Goal: Information Seeking & Learning: Learn about a topic

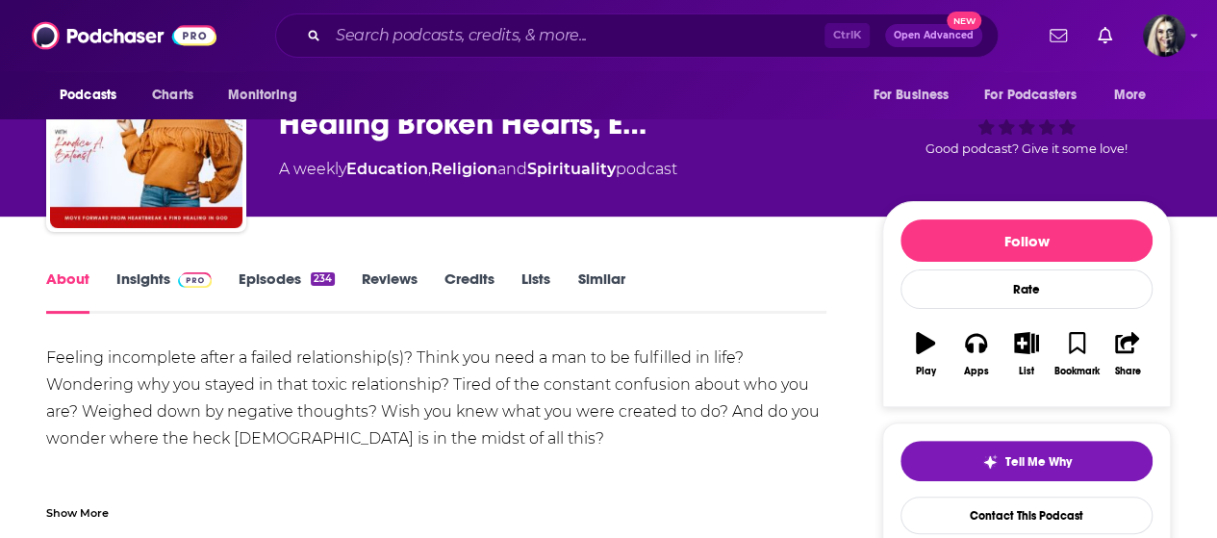
scroll to position [59, 0]
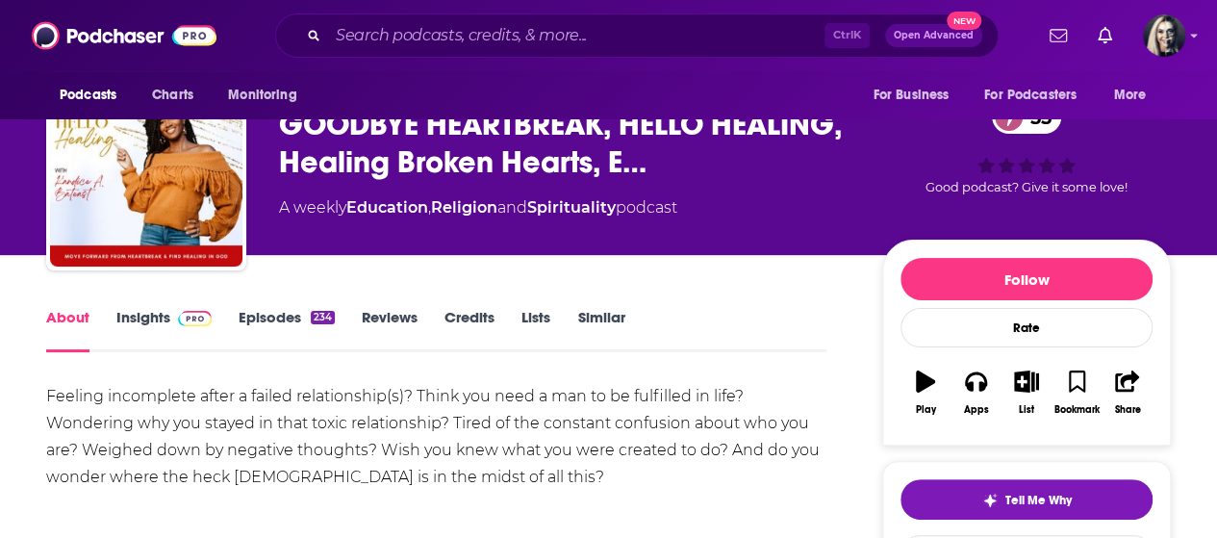
click at [173, 306] on div "About Insights Episodes 234 Reviews Credits Lists Similar" at bounding box center [436, 328] width 781 height 47
click at [173, 312] on span at bounding box center [190, 317] width 41 height 18
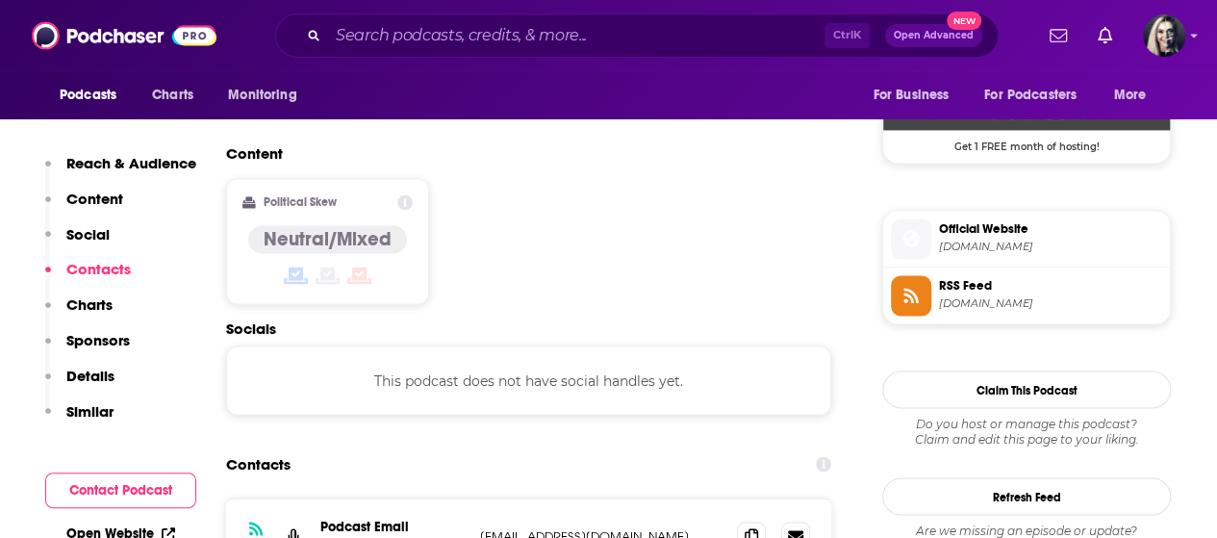
scroll to position [1513, 0]
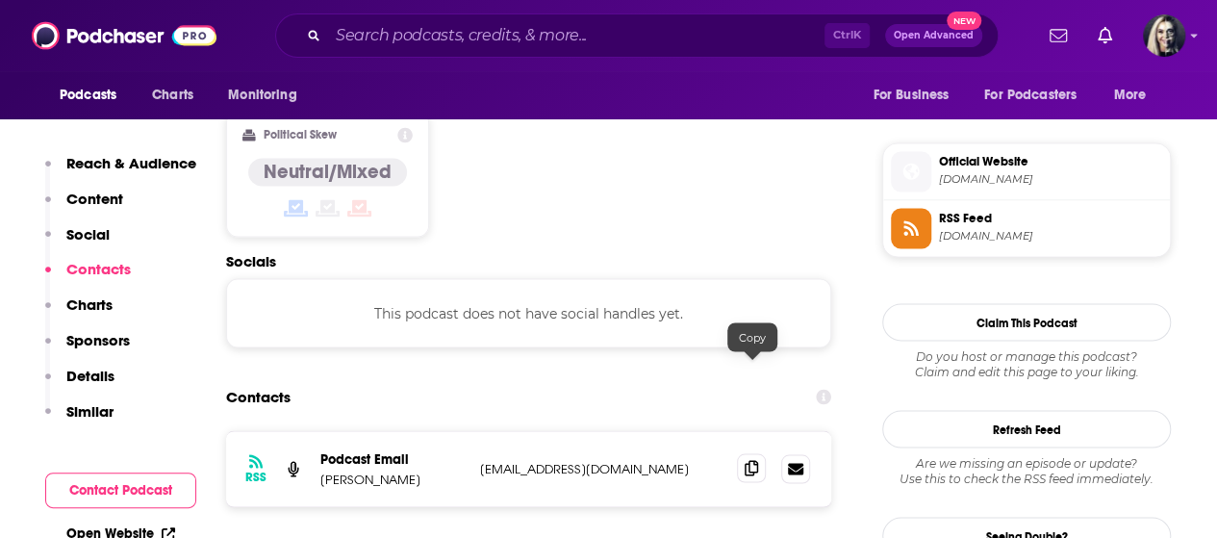
click at [753, 460] on icon at bounding box center [751, 467] width 13 height 15
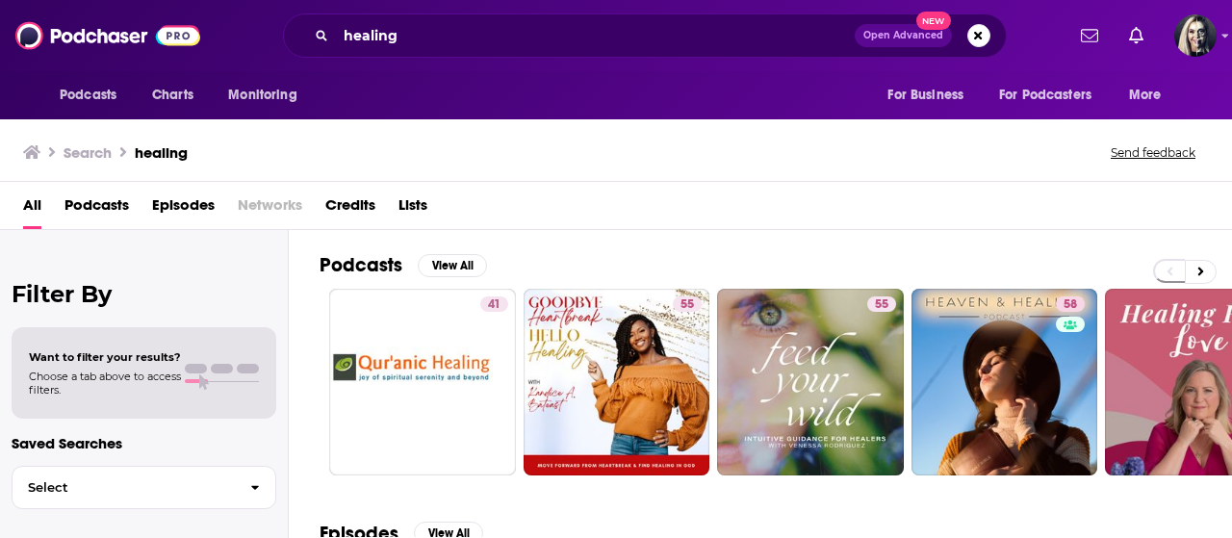
click at [106, 204] on span "Podcasts" at bounding box center [96, 209] width 64 height 39
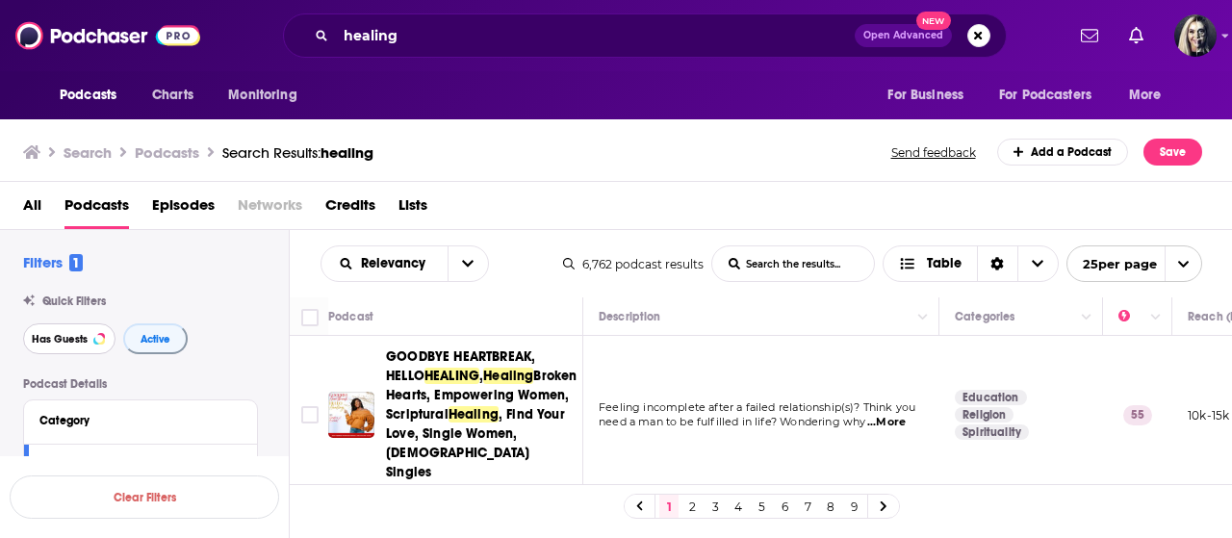
click at [64, 348] on button "Has Guests" at bounding box center [69, 338] width 92 height 31
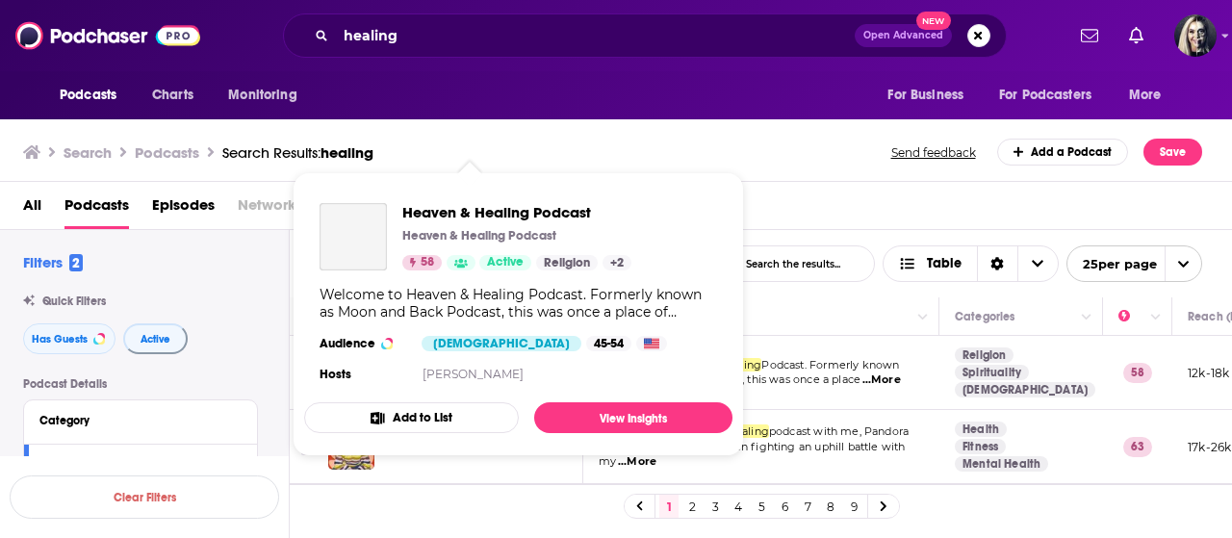
click at [522, 370] on div "Podcasts Charts Monitoring healing Open Advanced New For Business For Podcaster…" at bounding box center [616, 269] width 1232 height 538
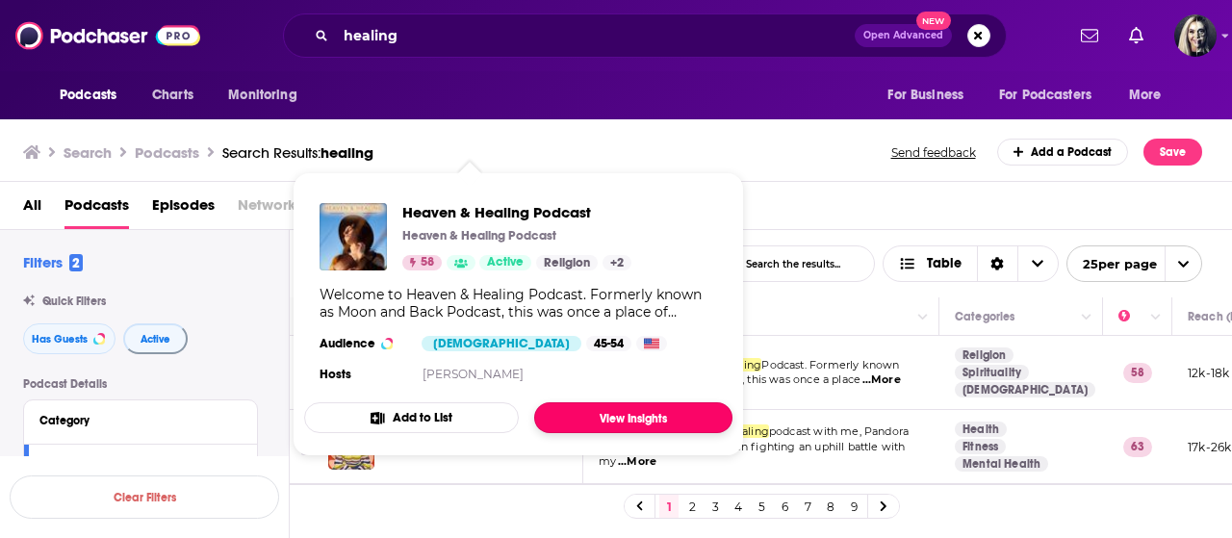
click at [629, 413] on link "View Insights" at bounding box center [633, 417] width 198 height 31
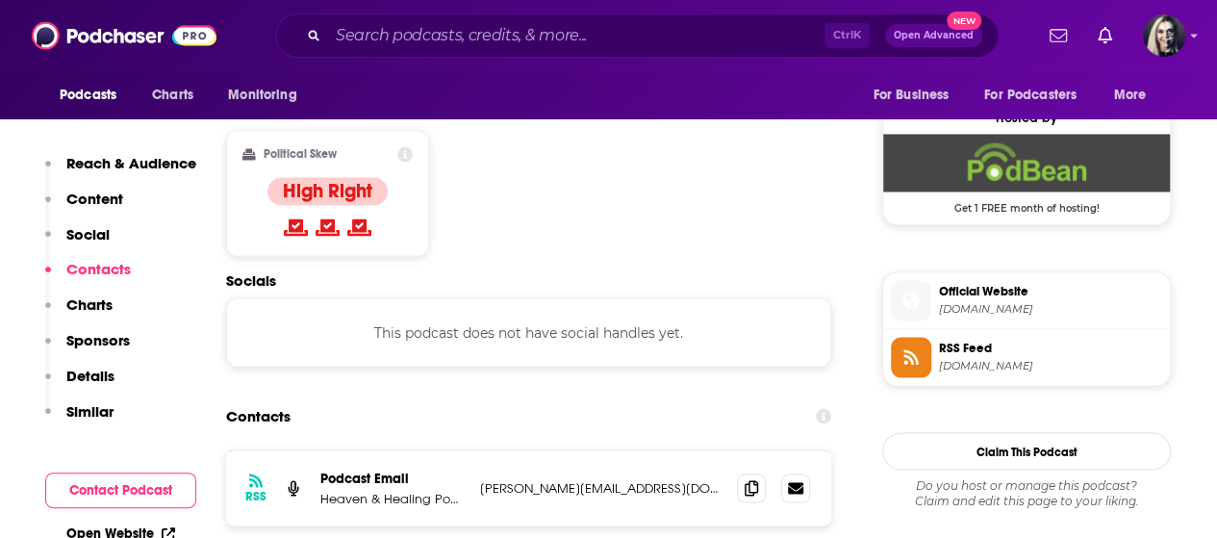
scroll to position [1551, 0]
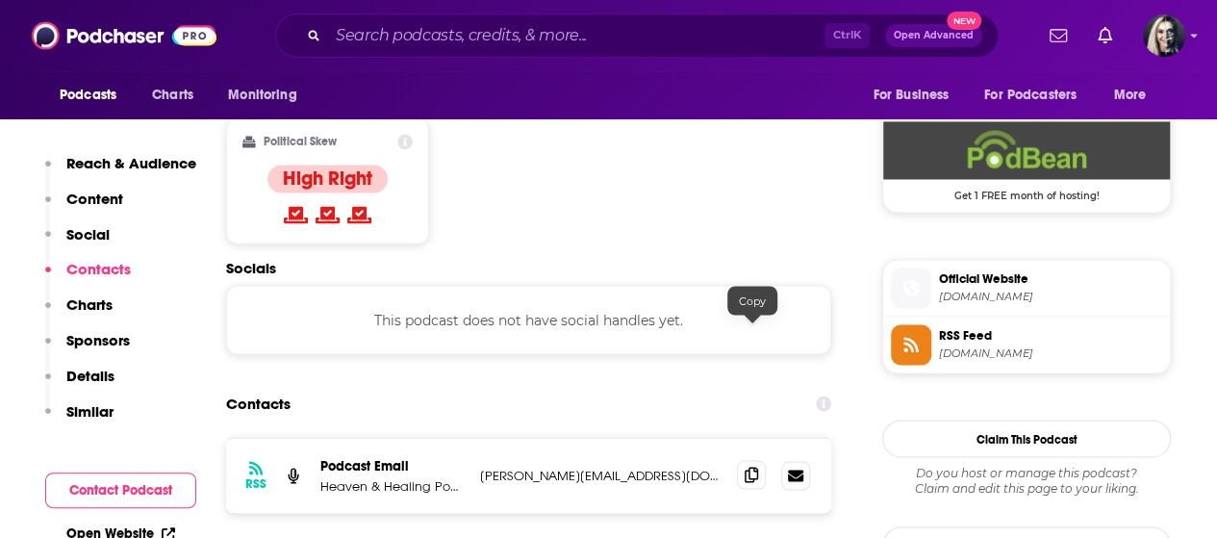
click at [745, 460] on span at bounding box center [751, 474] width 29 height 29
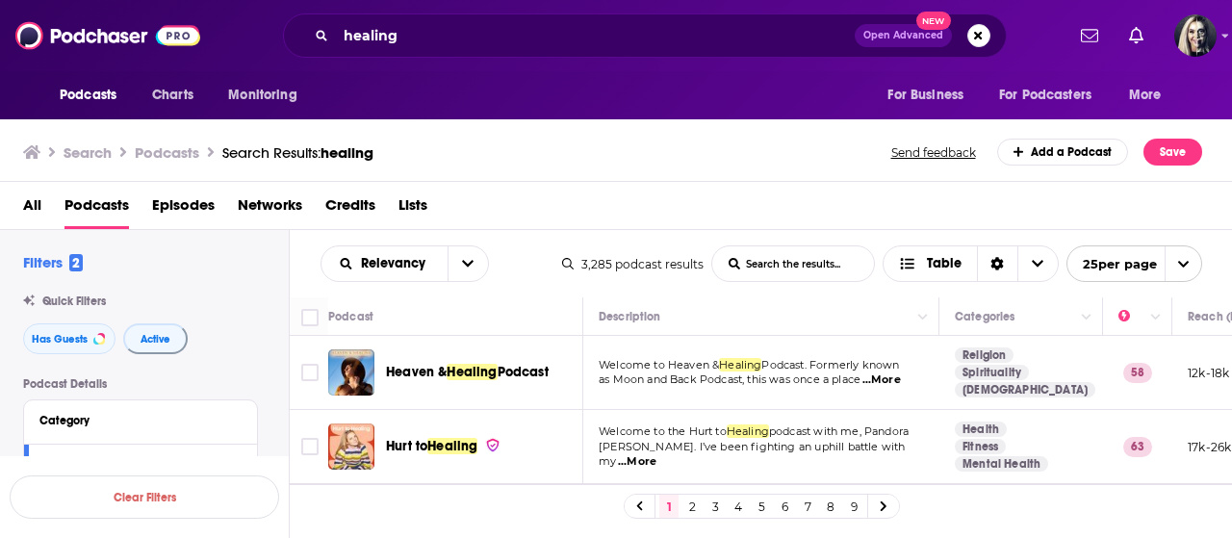
click at [497, 441] on img at bounding box center [492, 445] width 15 height 16
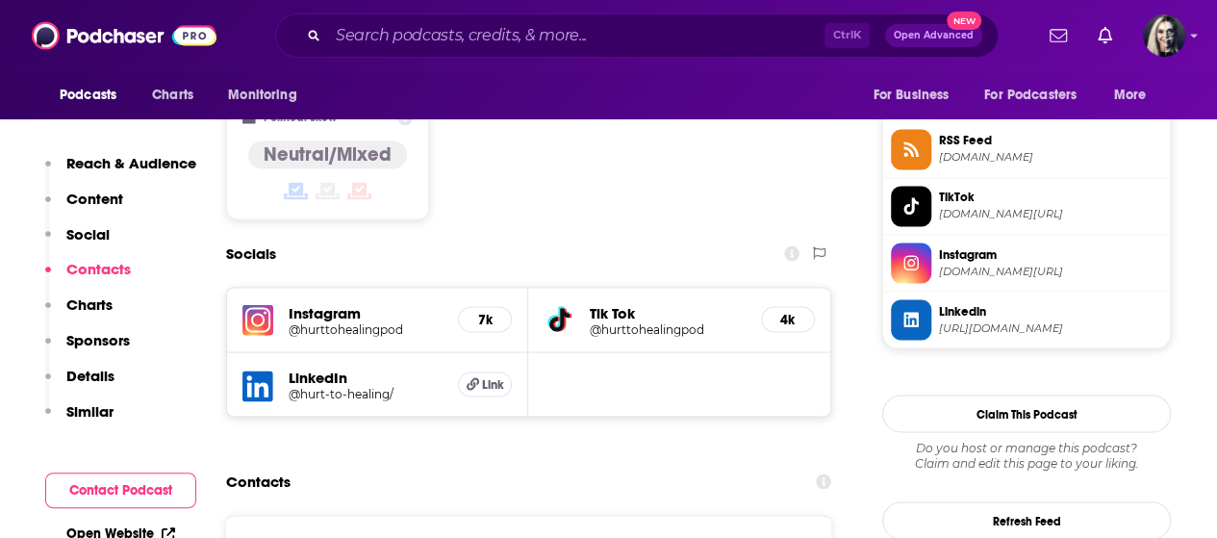
scroll to position [1879, 0]
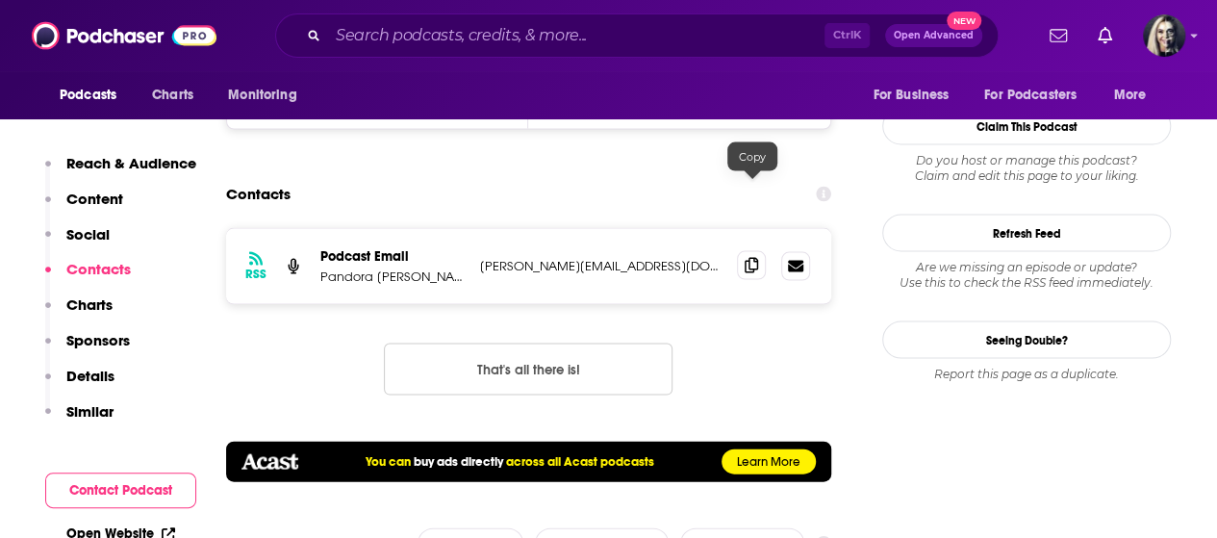
click at [762, 251] on span at bounding box center [751, 265] width 29 height 29
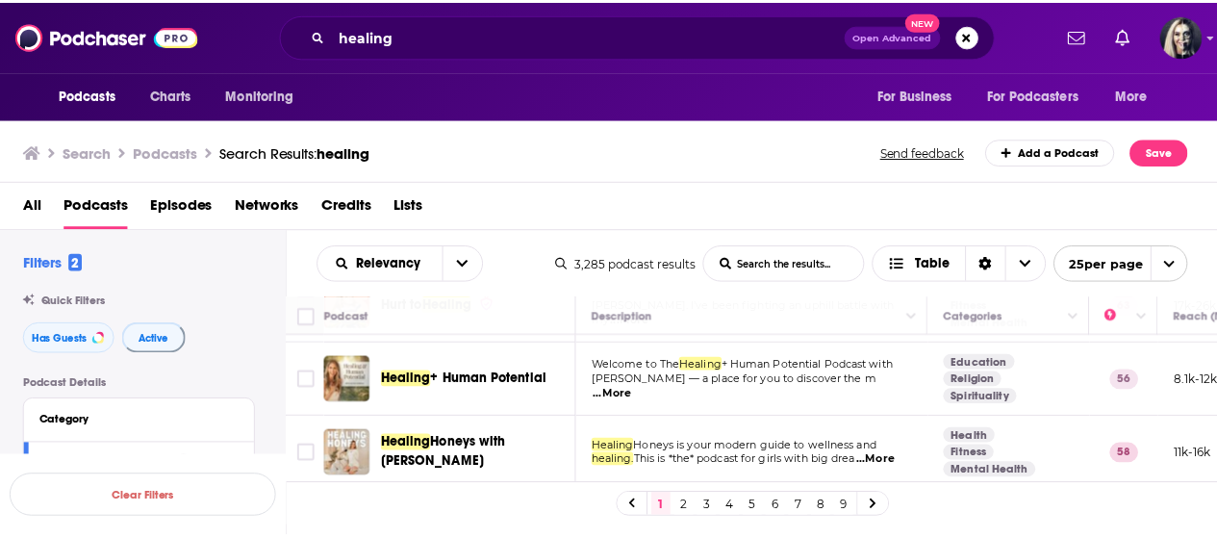
scroll to position [154, 0]
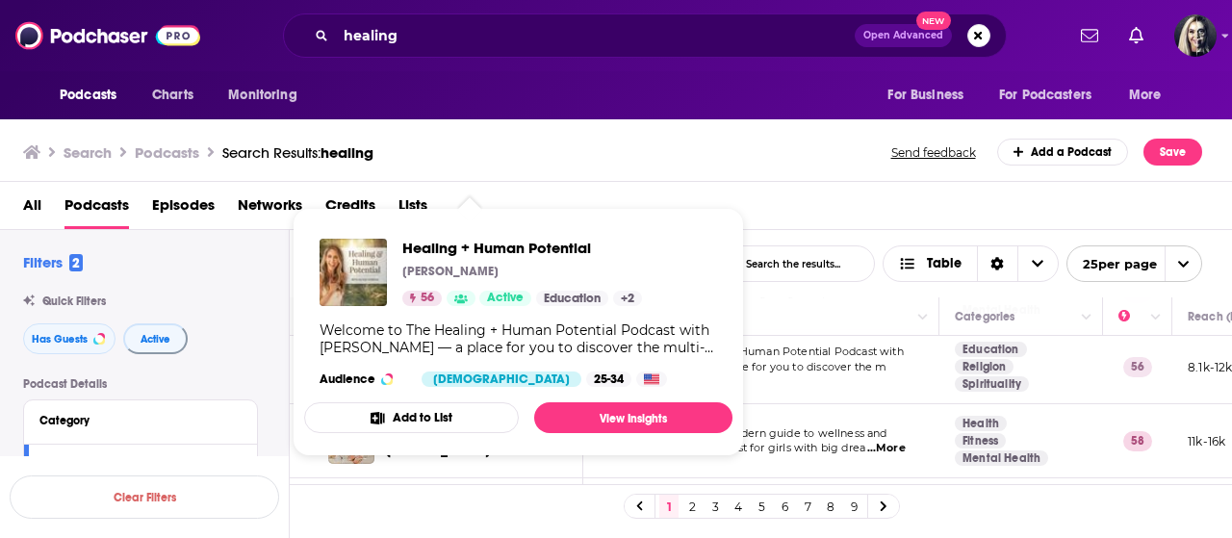
click at [487, 359] on div "Healing + Human Potential Alyssa Nobriga 56 Active Education + 2 Welcome to The…" at bounding box center [518, 312] width 428 height 179
click at [560, 403] on link "View Insights" at bounding box center [633, 417] width 198 height 31
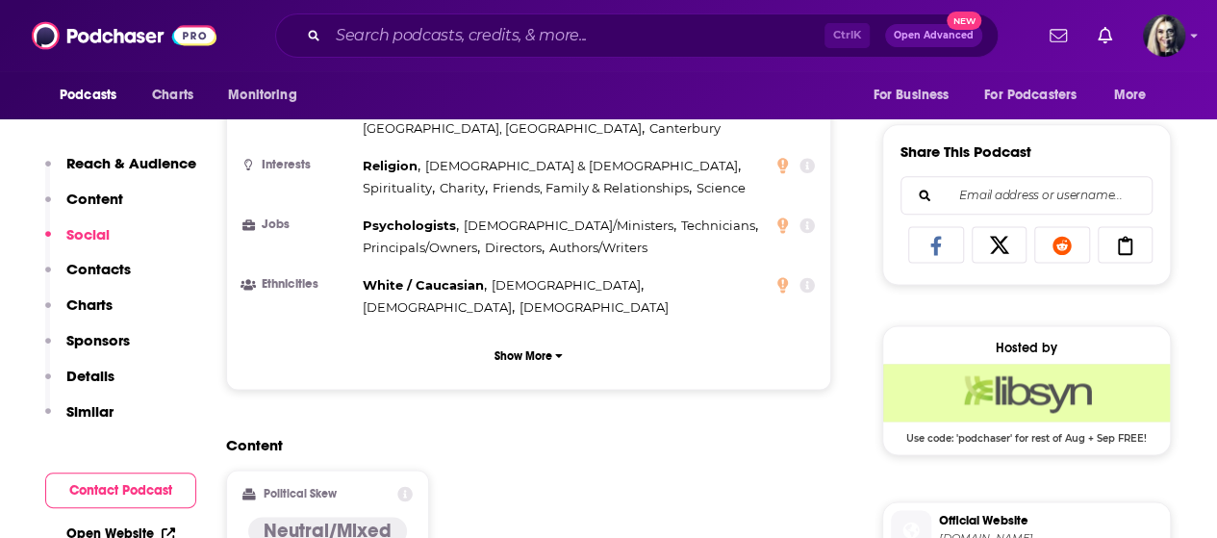
scroll to position [1518, 0]
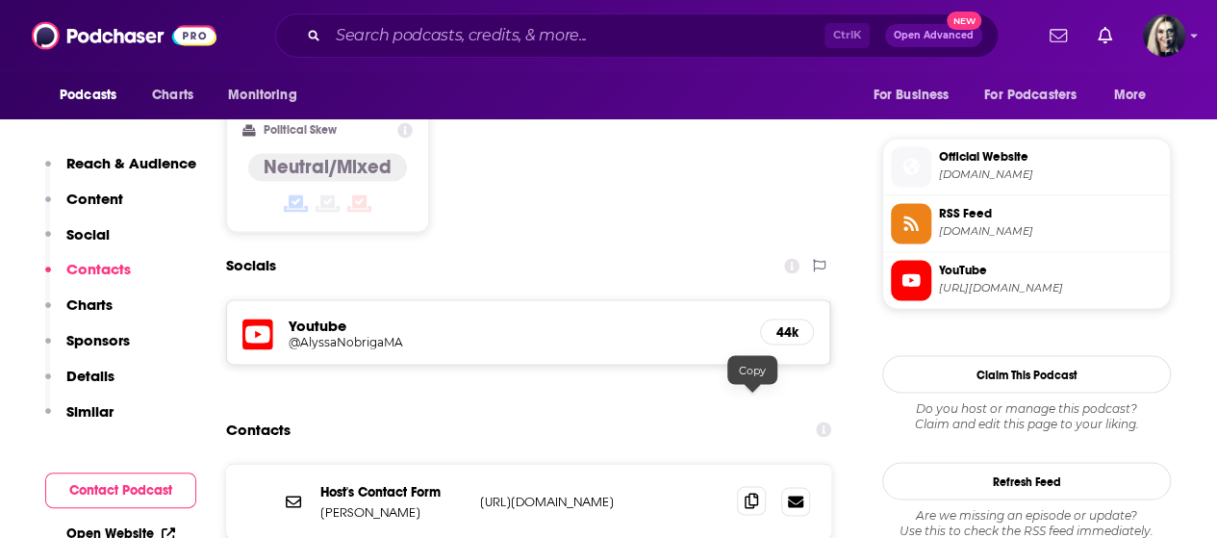
click at [757, 493] on icon at bounding box center [751, 500] width 13 height 15
click at [797, 495] on icon at bounding box center [795, 501] width 15 height 12
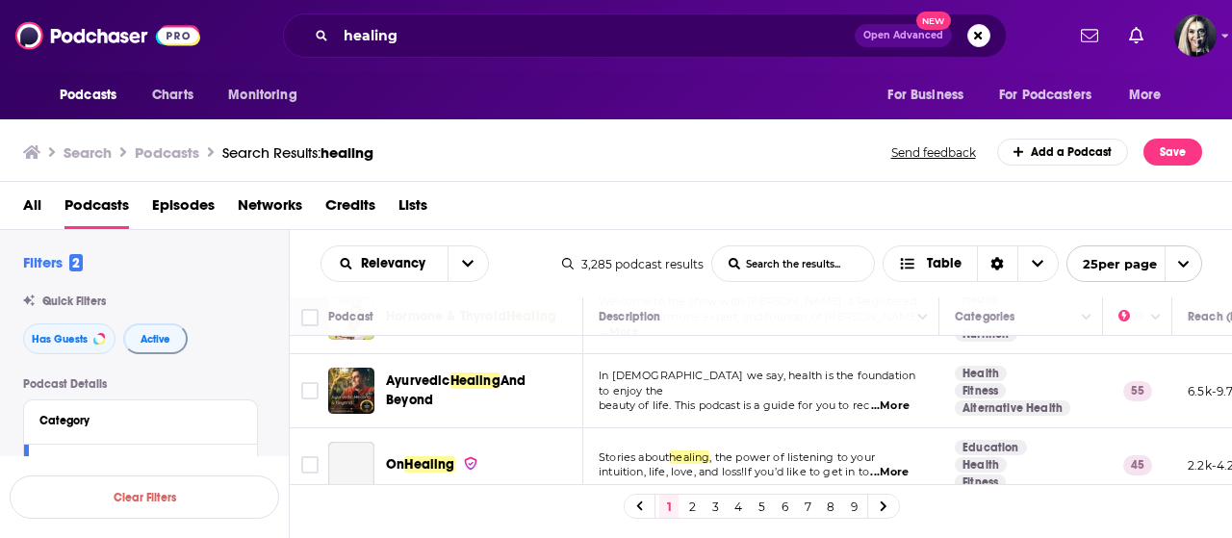
scroll to position [462, 0]
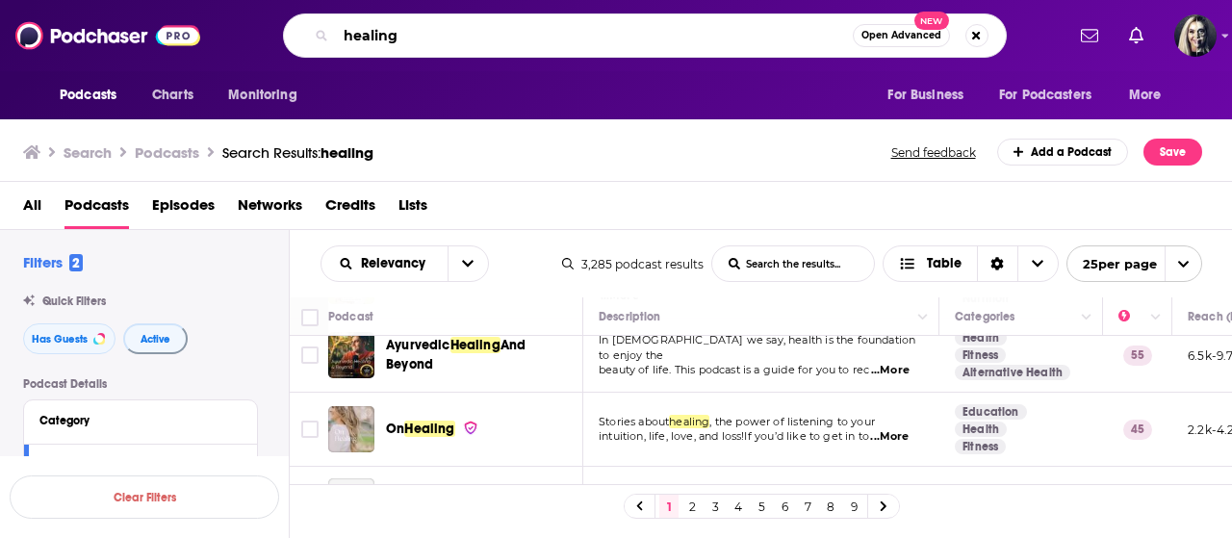
click at [431, 36] on input "healing" at bounding box center [594, 35] width 517 height 31
type input "healing from trauma"
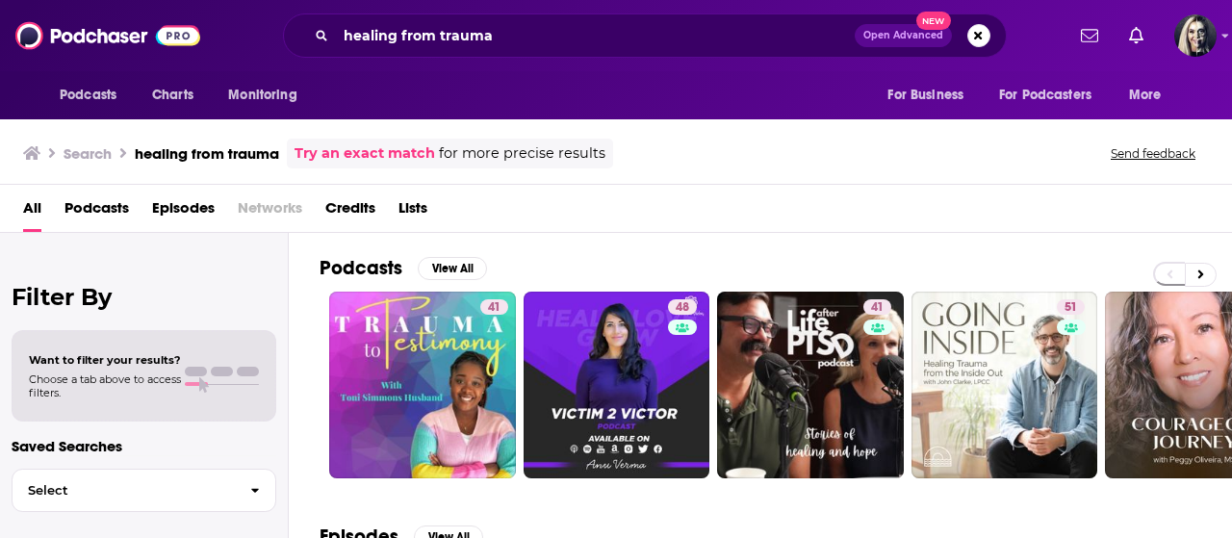
click at [90, 211] on span "Podcasts" at bounding box center [96, 211] width 64 height 39
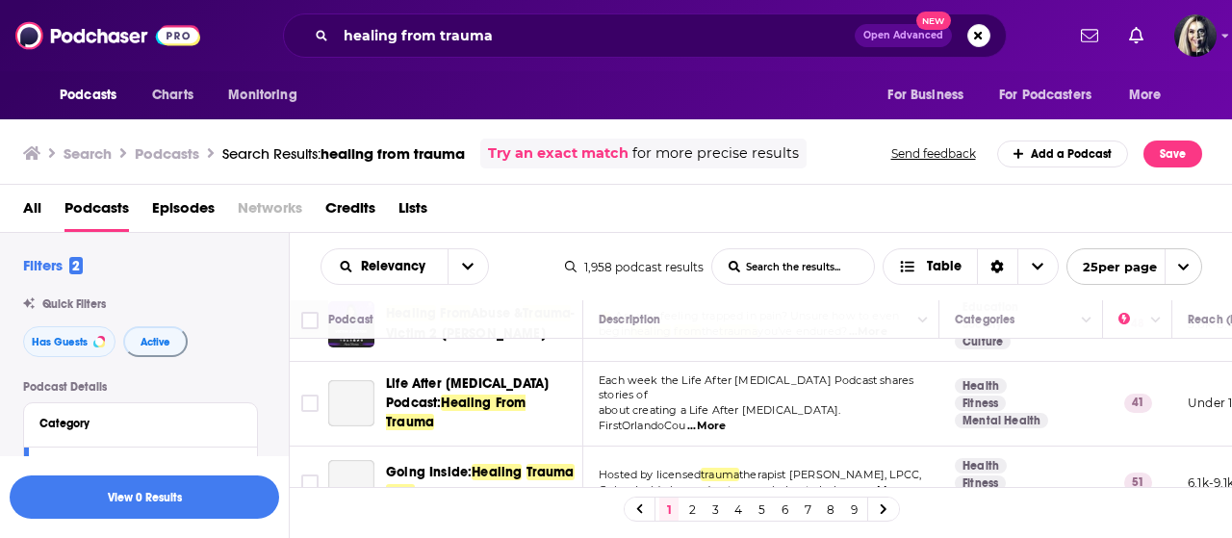
scroll to position [154, 0]
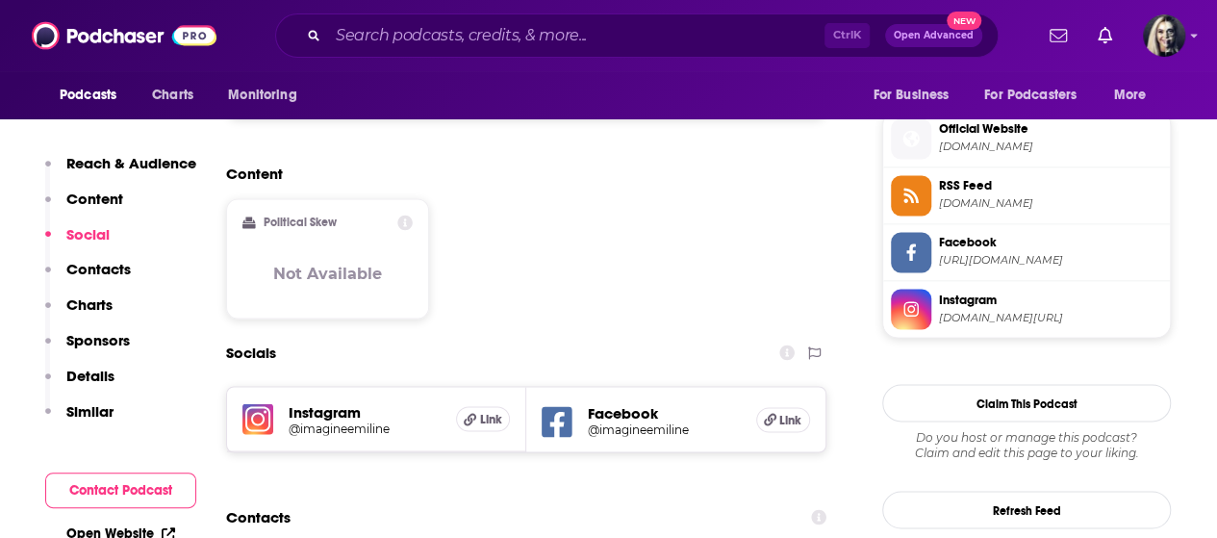
scroll to position [1661, 0]
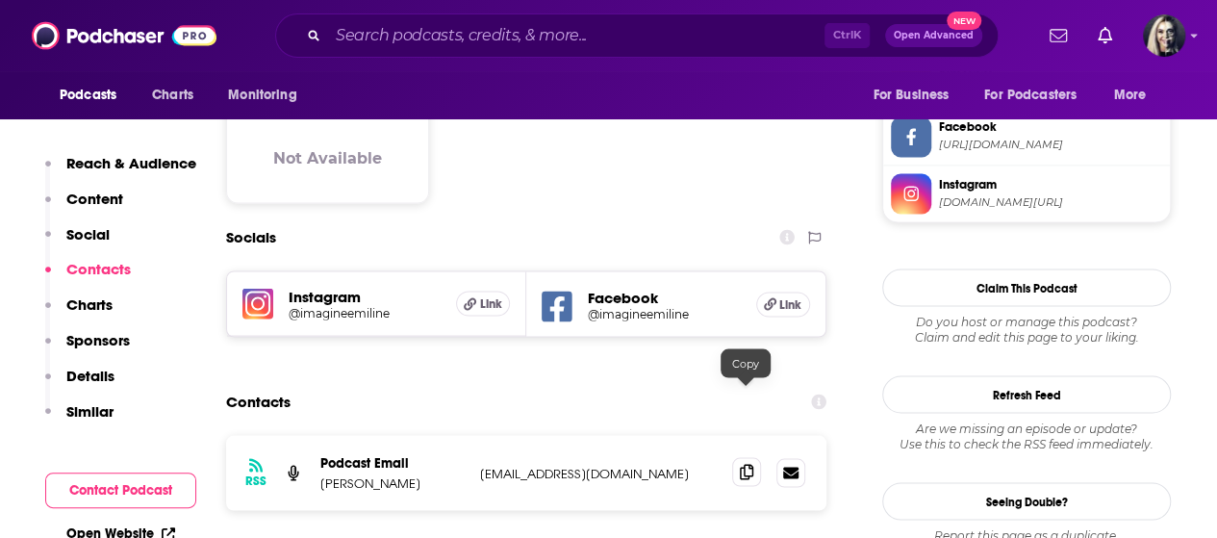
click at [746, 464] on icon at bounding box center [746, 471] width 13 height 15
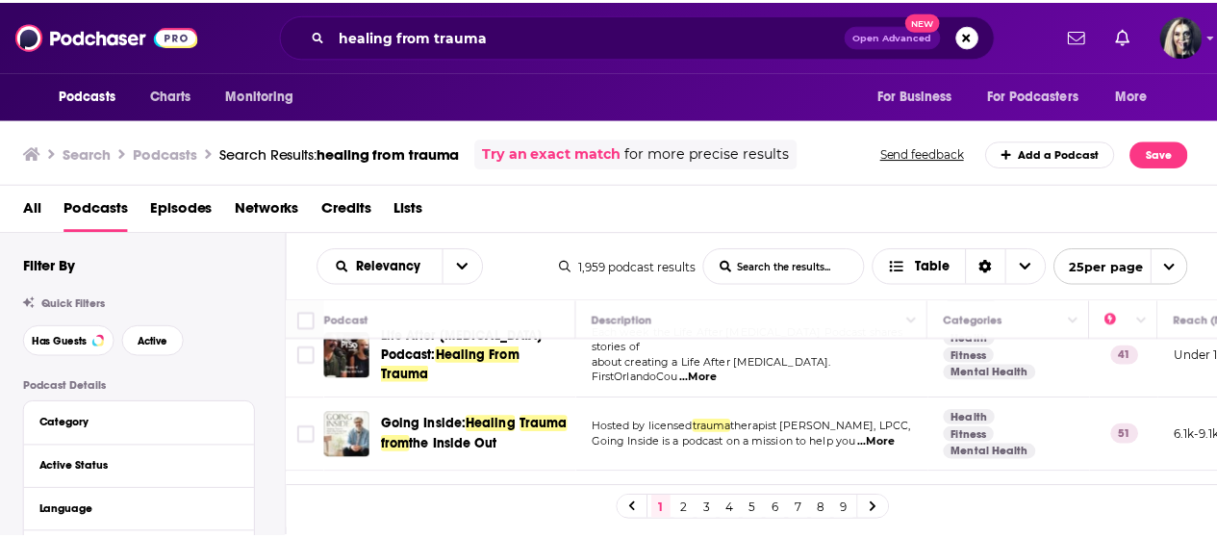
scroll to position [231, 0]
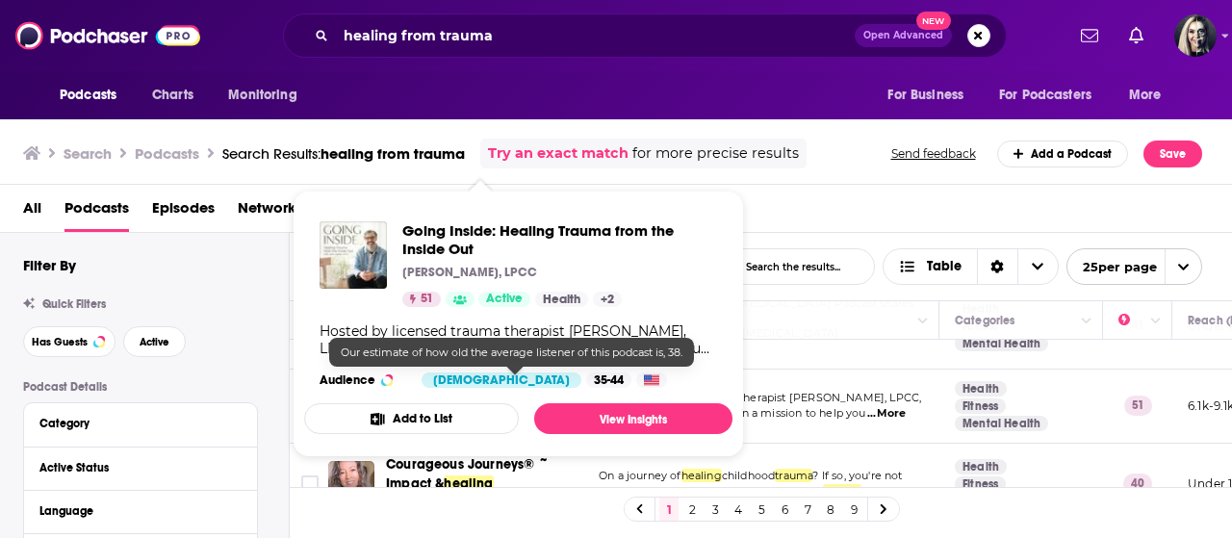
click at [586, 378] on div "35-44" at bounding box center [608, 379] width 45 height 15
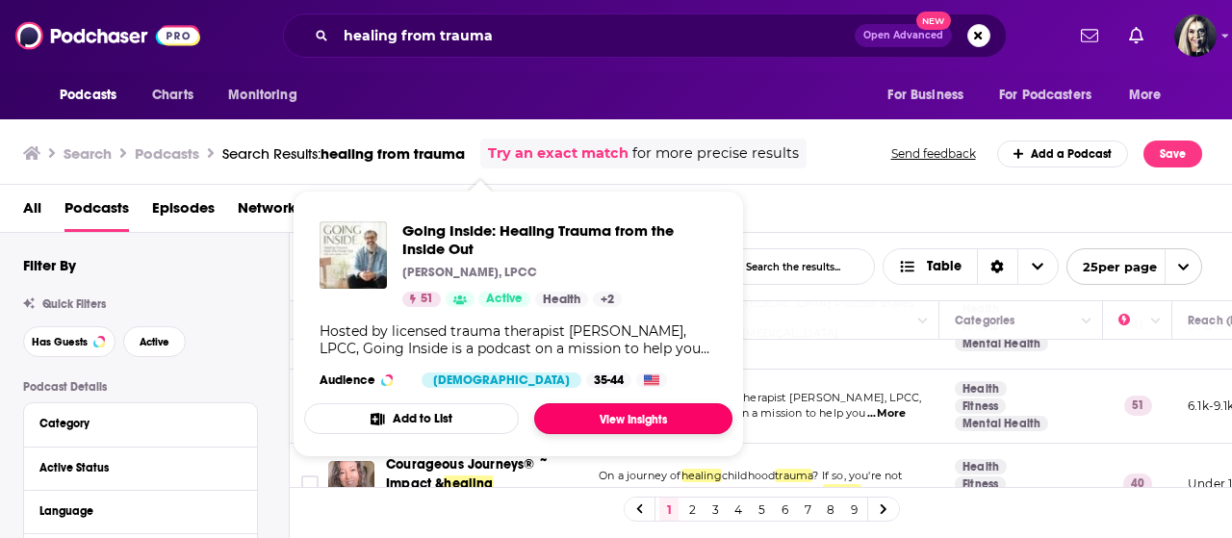
click at [599, 411] on link "View Insights" at bounding box center [633, 418] width 198 height 31
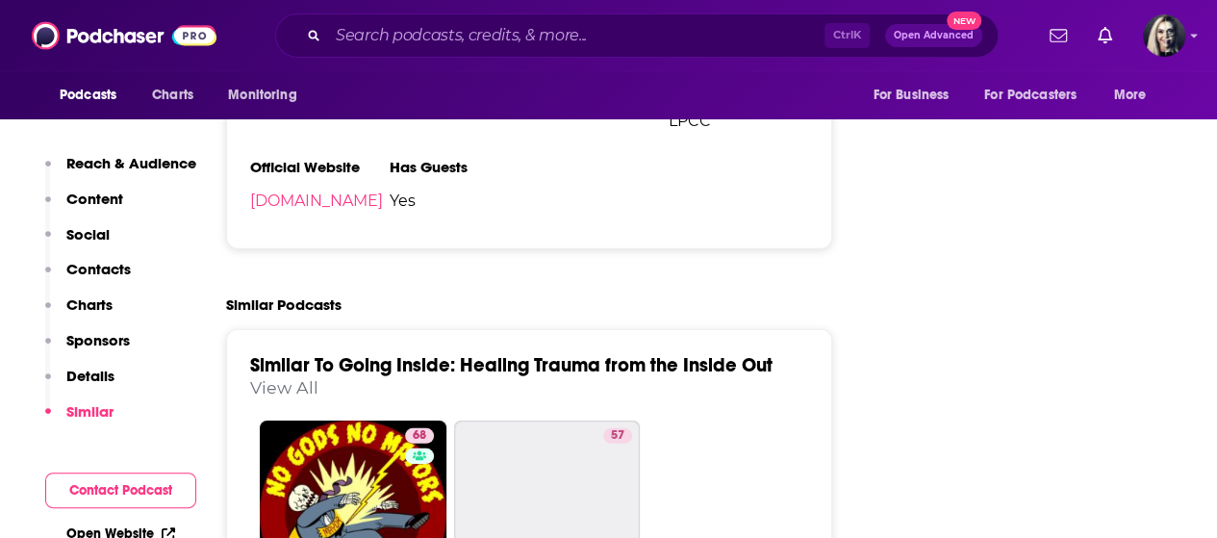
scroll to position [2653, 0]
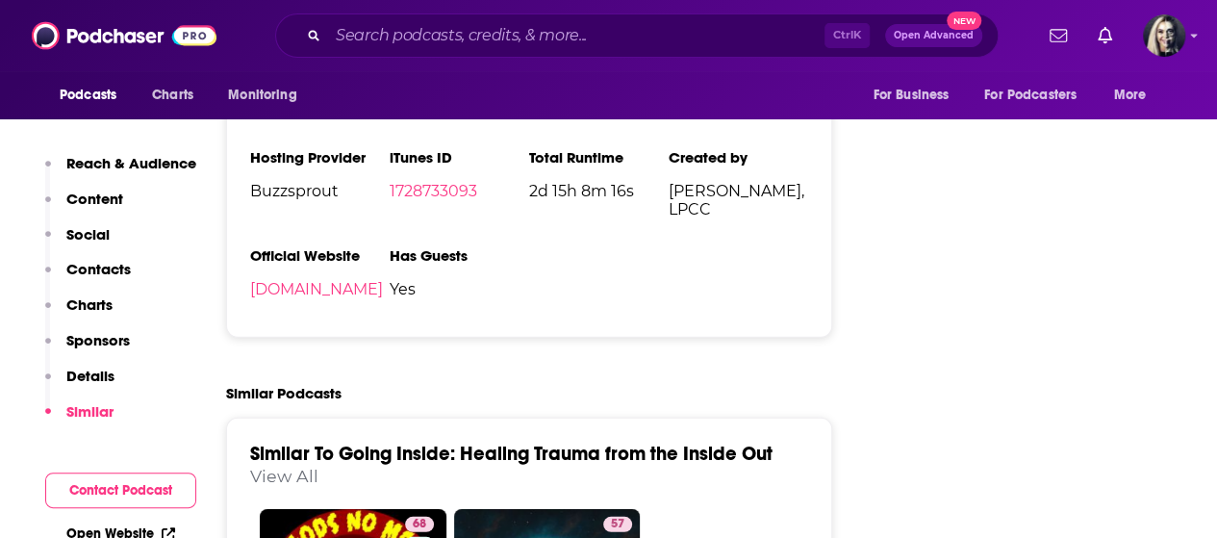
click at [100, 270] on p "Contacts" at bounding box center [98, 269] width 64 height 18
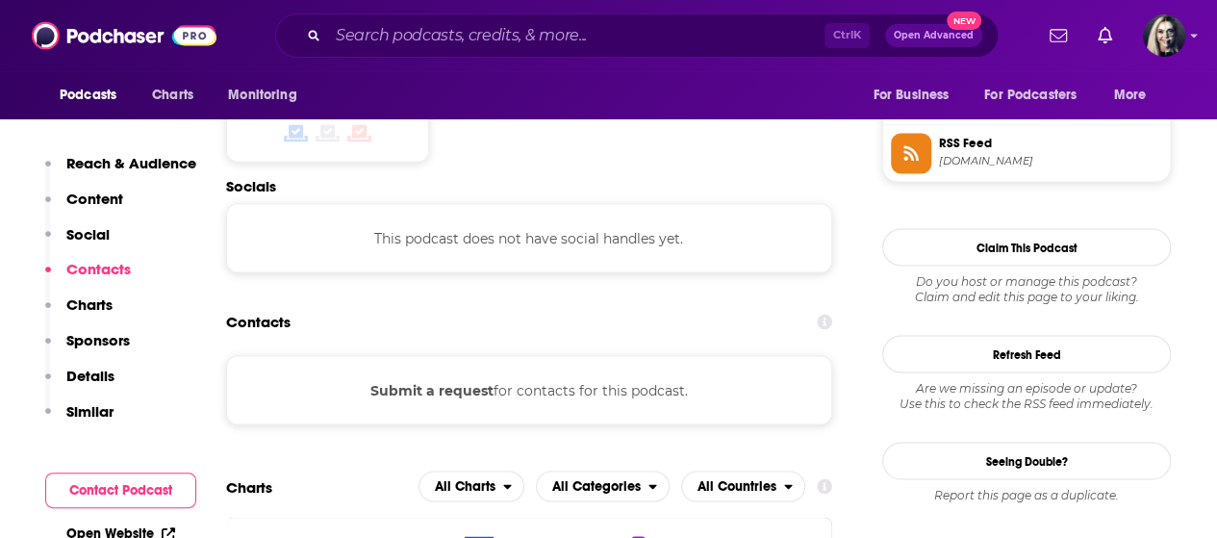
scroll to position [1526, 0]
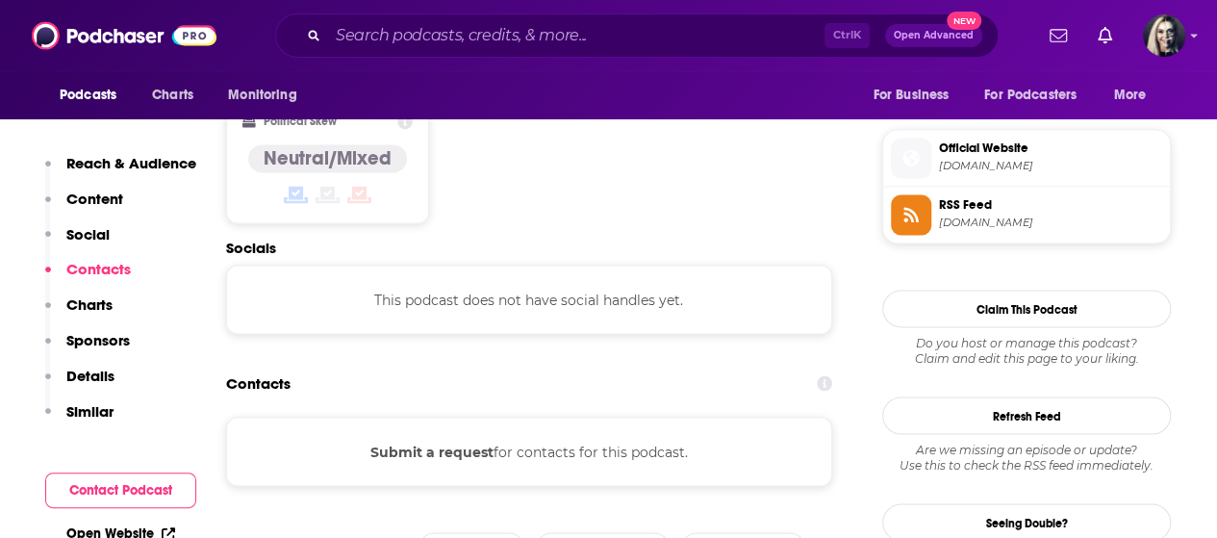
click at [453, 441] on button "Submit a request" at bounding box center [432, 451] width 123 height 21
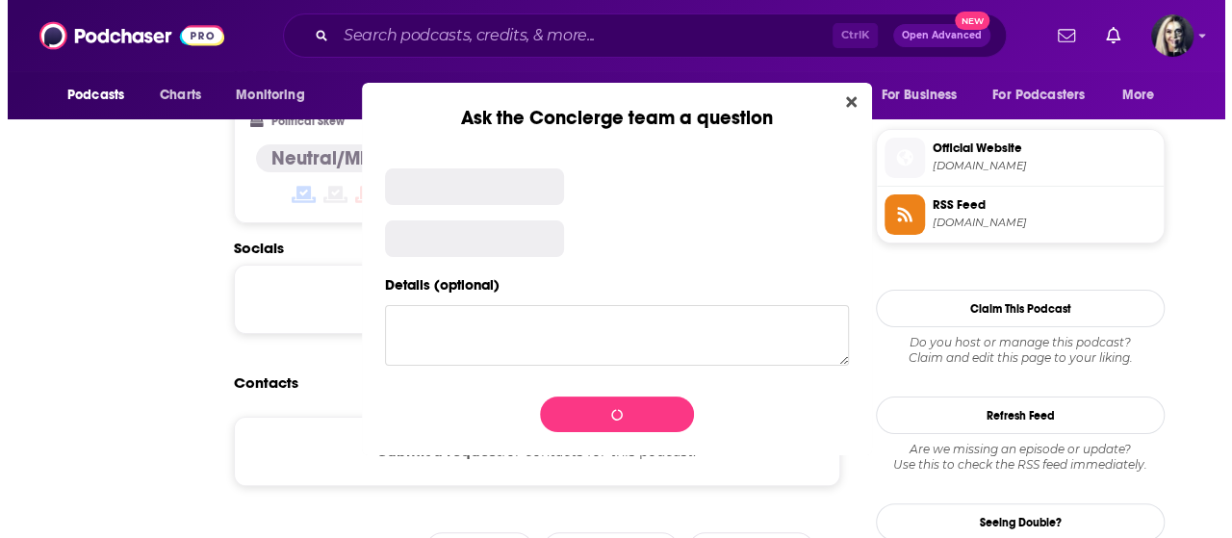
scroll to position [0, 0]
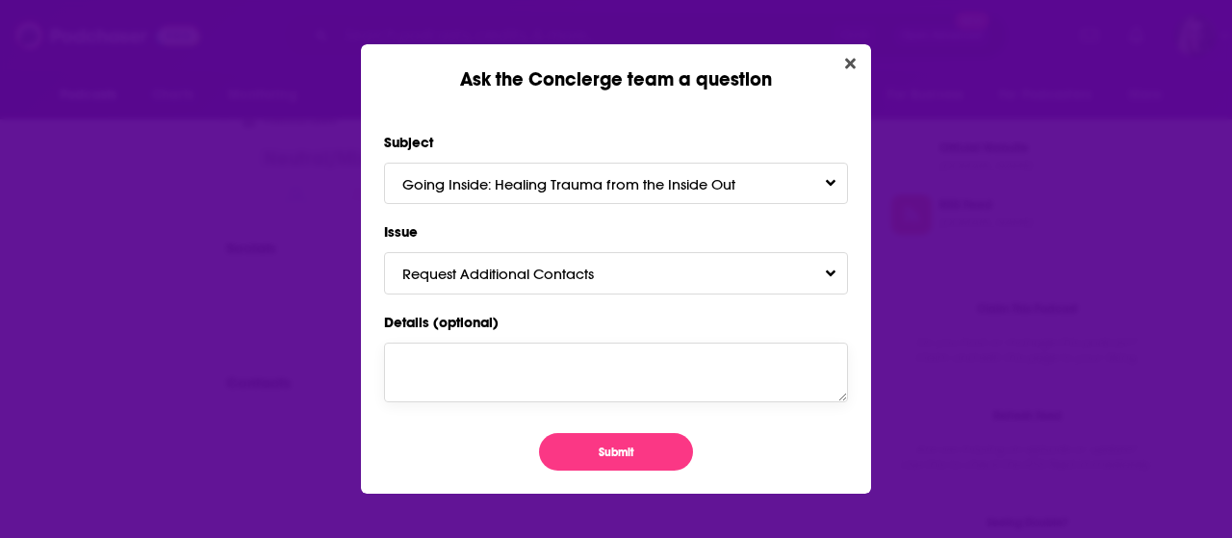
click at [479, 372] on textarea "Details (optional)" at bounding box center [616, 373] width 464 height 60
click at [593, 437] on button "Submit" at bounding box center [616, 452] width 154 height 38
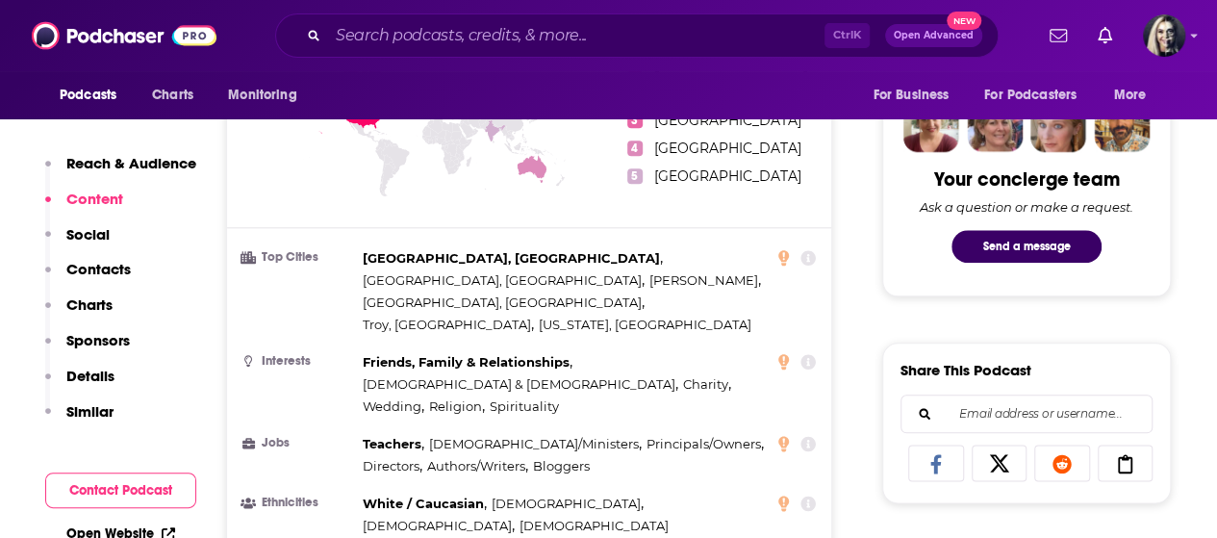
scroll to position [910, 0]
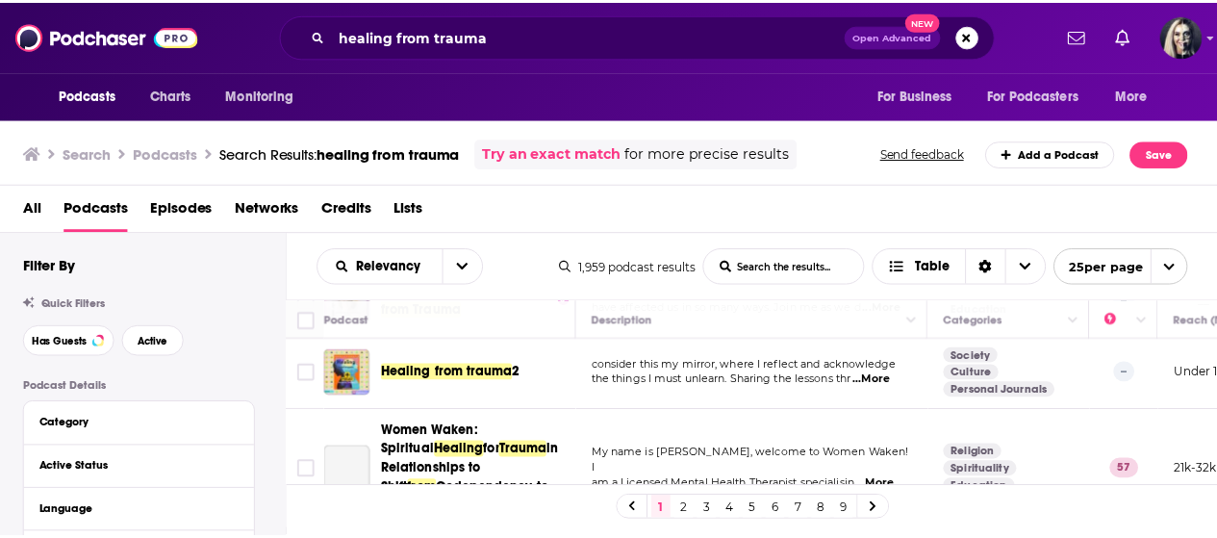
scroll to position [795, 0]
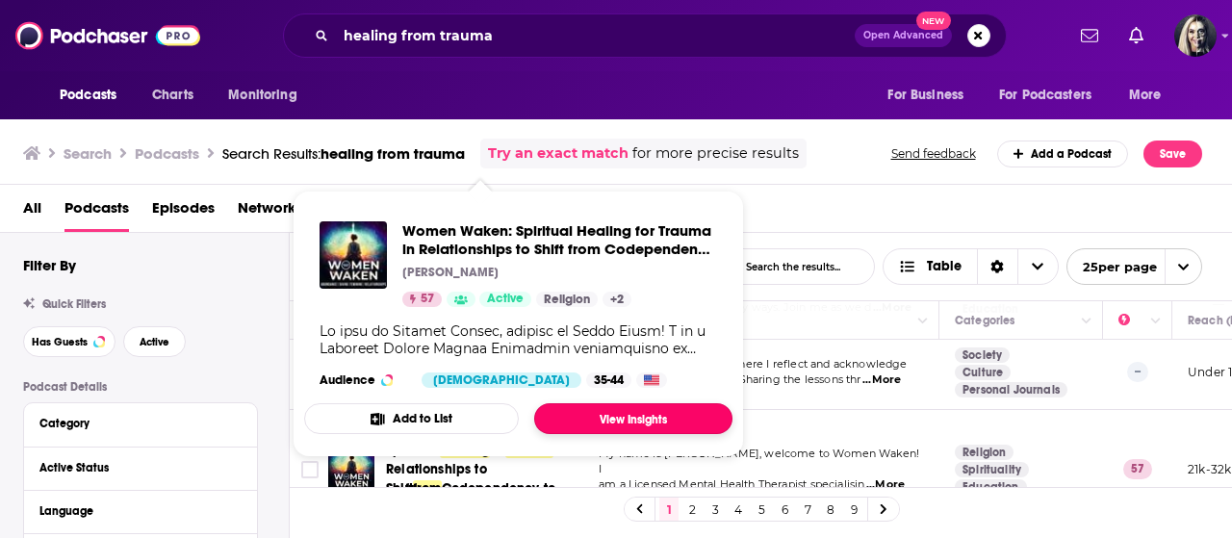
click at [601, 419] on link "View Insights" at bounding box center [633, 418] width 198 height 31
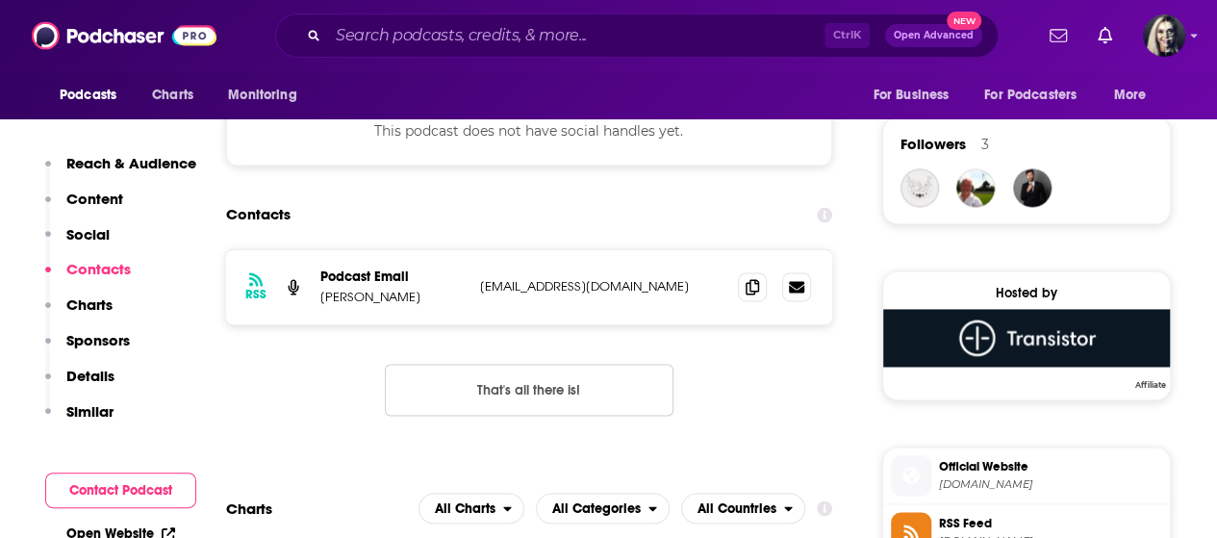
scroll to position [1401, 0]
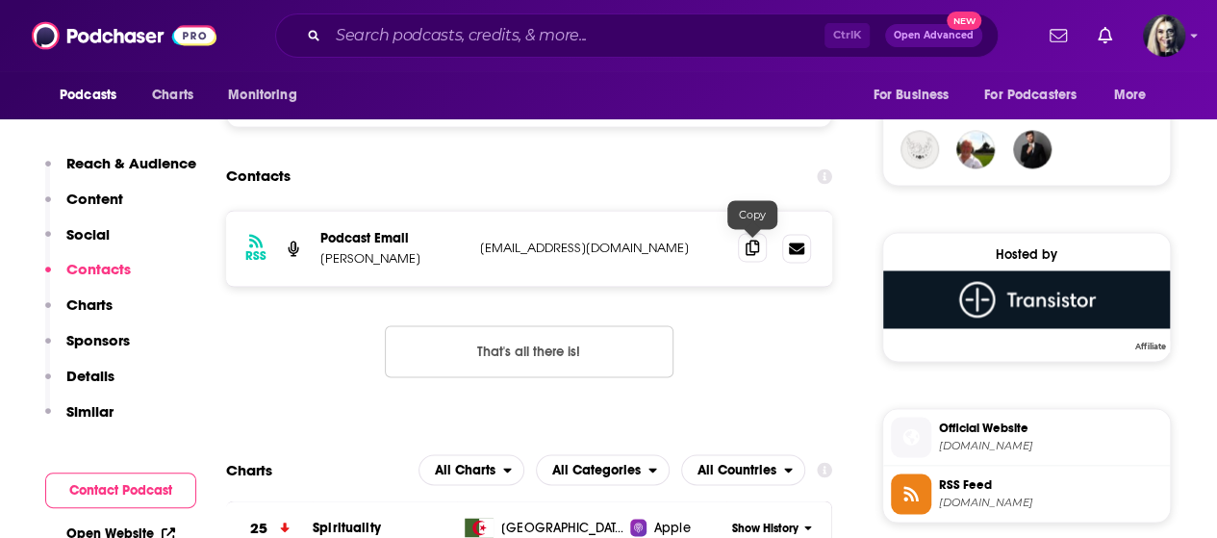
click at [753, 261] on span at bounding box center [752, 247] width 29 height 29
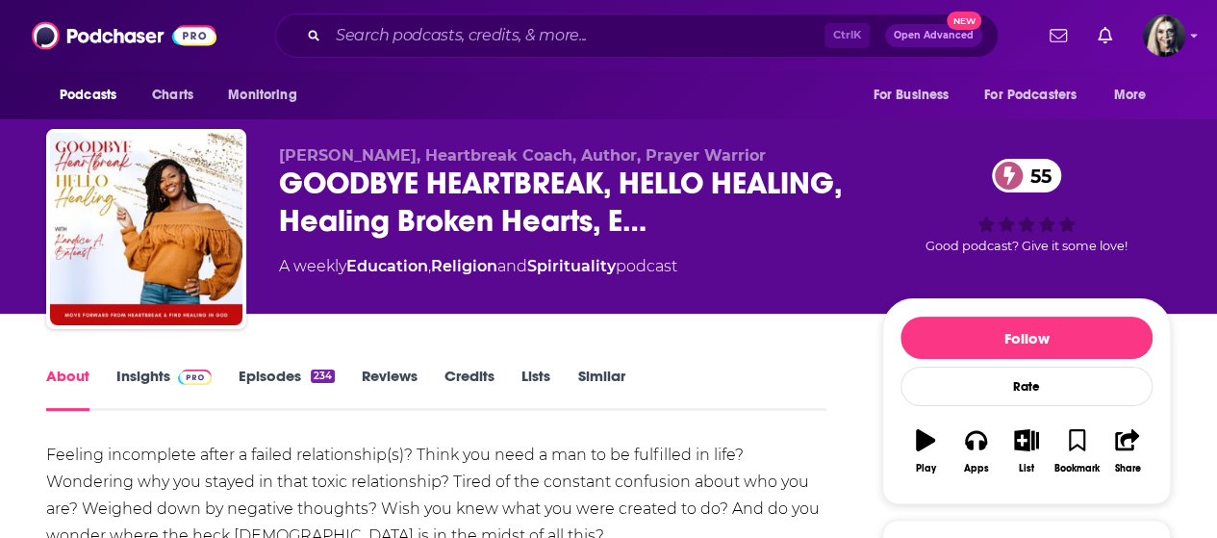
click at [136, 381] on link "Insights" at bounding box center [163, 389] width 95 height 44
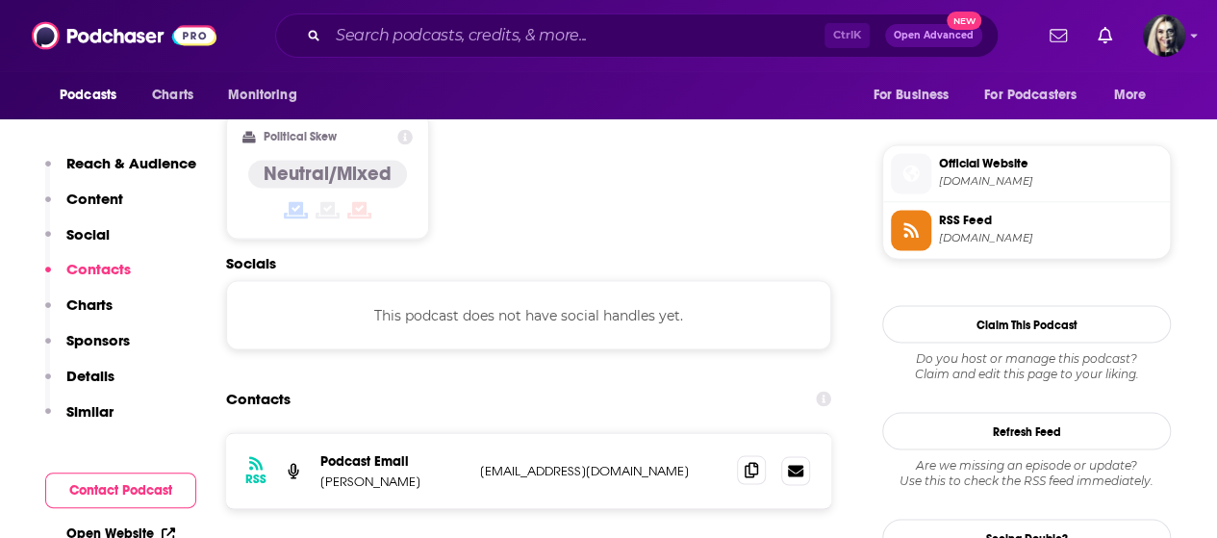
scroll to position [1548, 0]
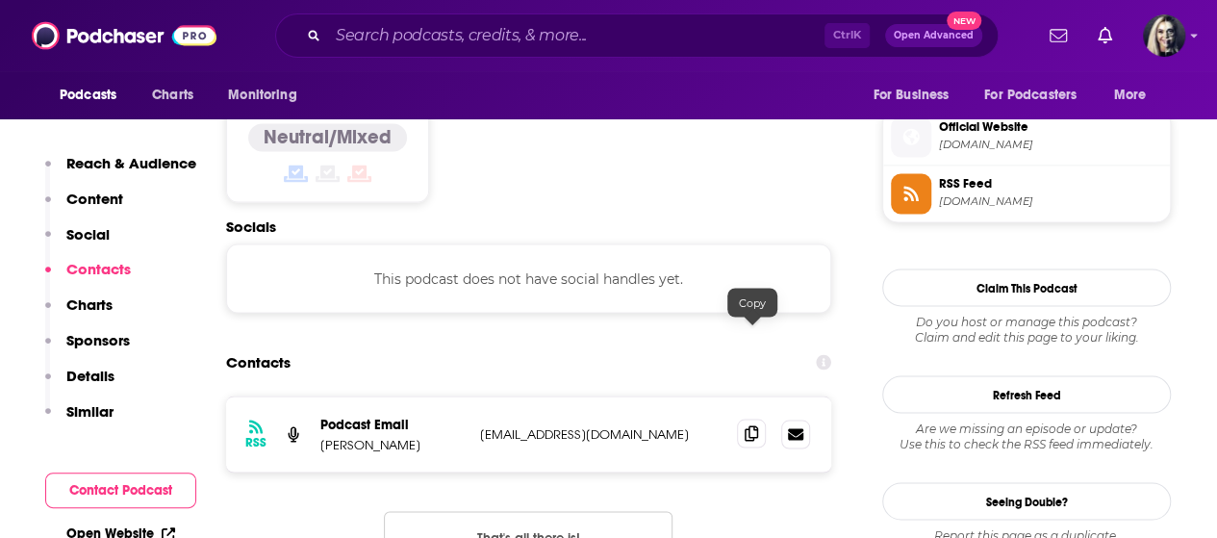
click at [747, 425] on icon at bounding box center [751, 432] width 13 height 15
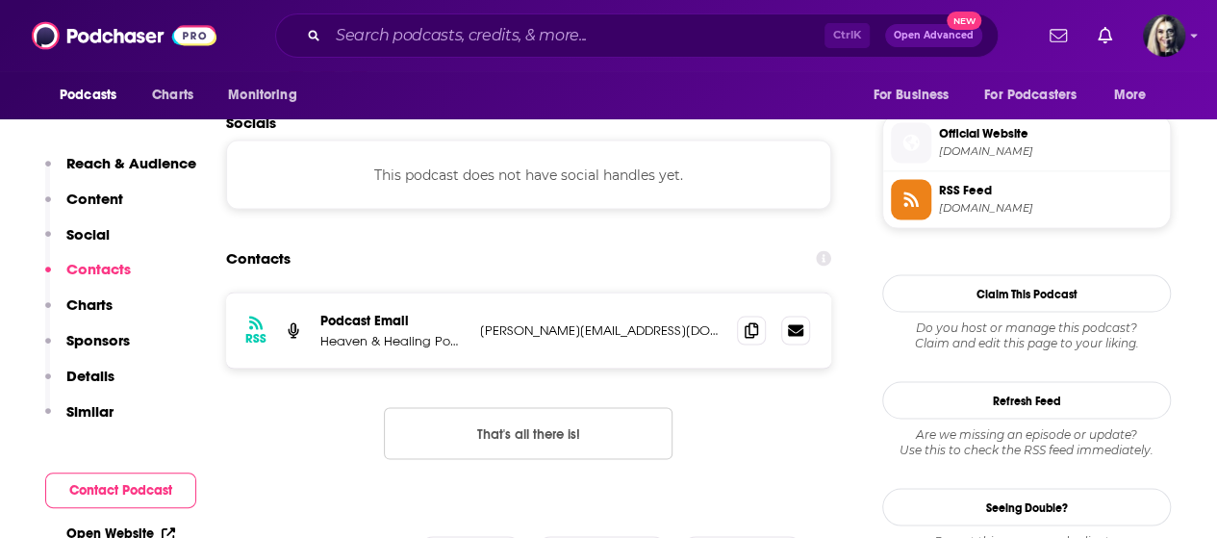
scroll to position [1722, 0]
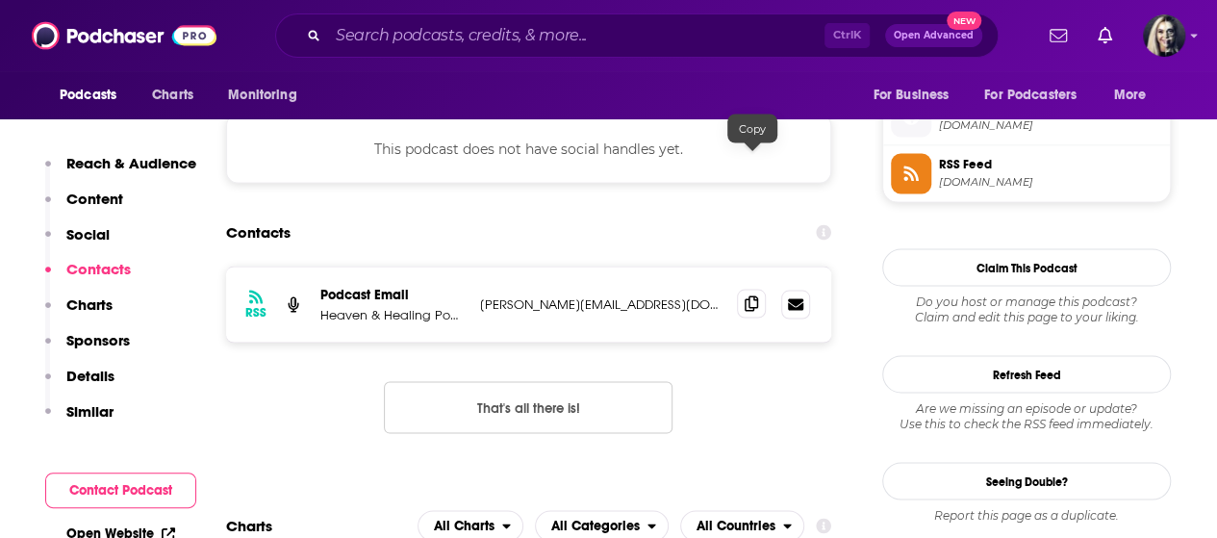
click at [751, 295] on icon at bounding box center [751, 302] width 13 height 15
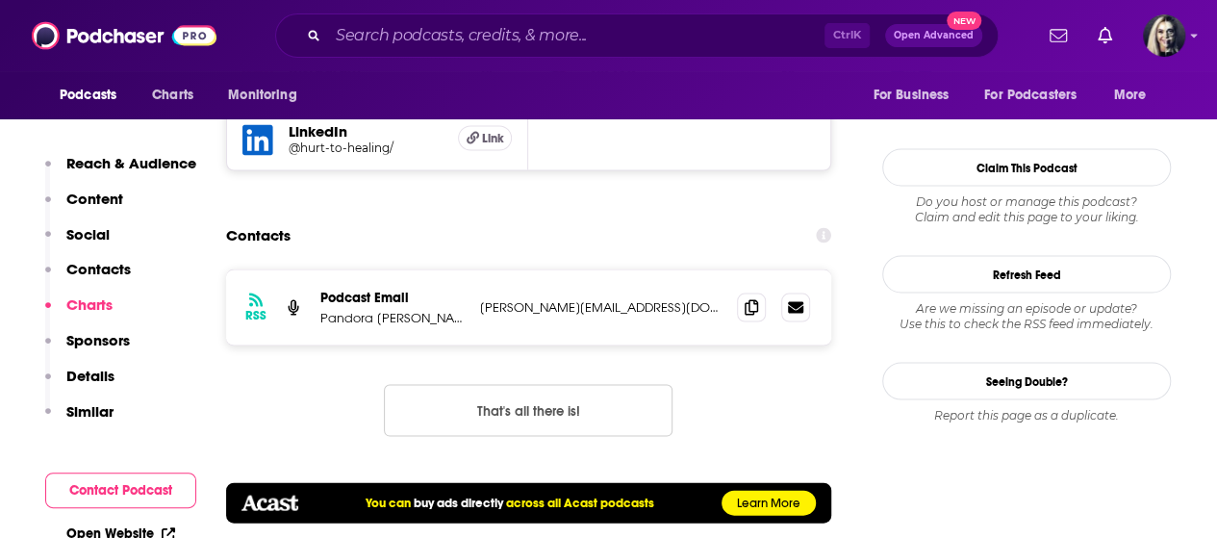
scroll to position [1824, 0]
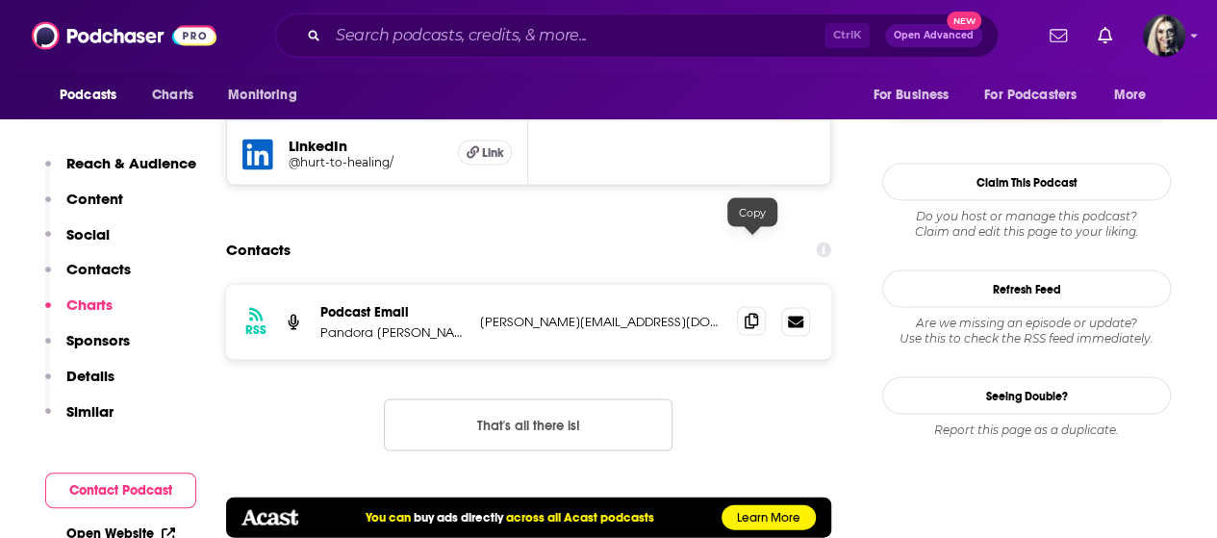
click at [756, 313] on icon at bounding box center [751, 320] width 13 height 15
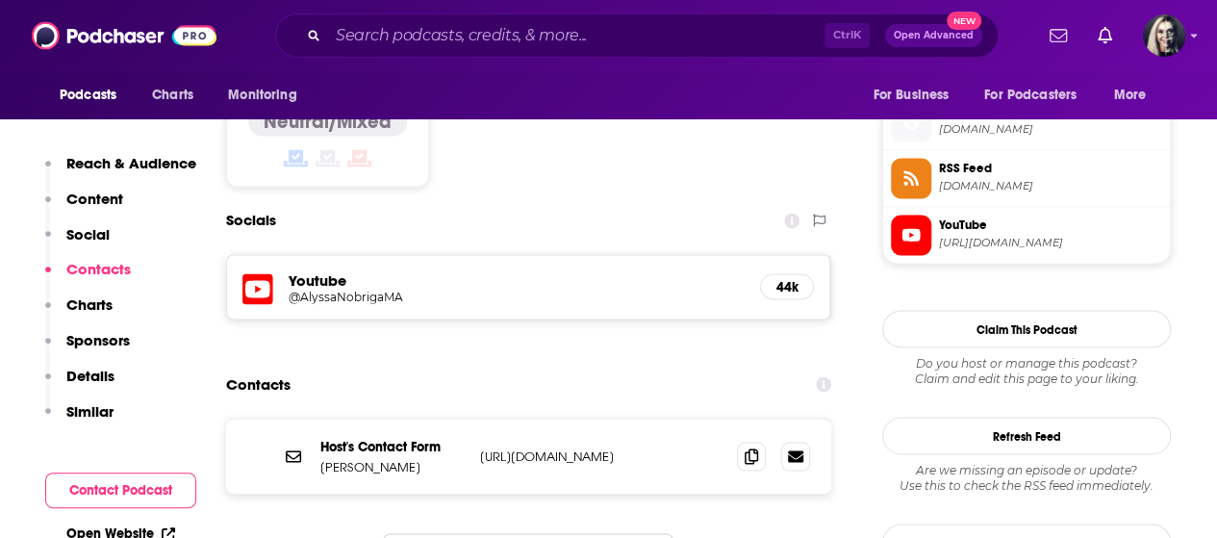
scroll to position [1459, 0]
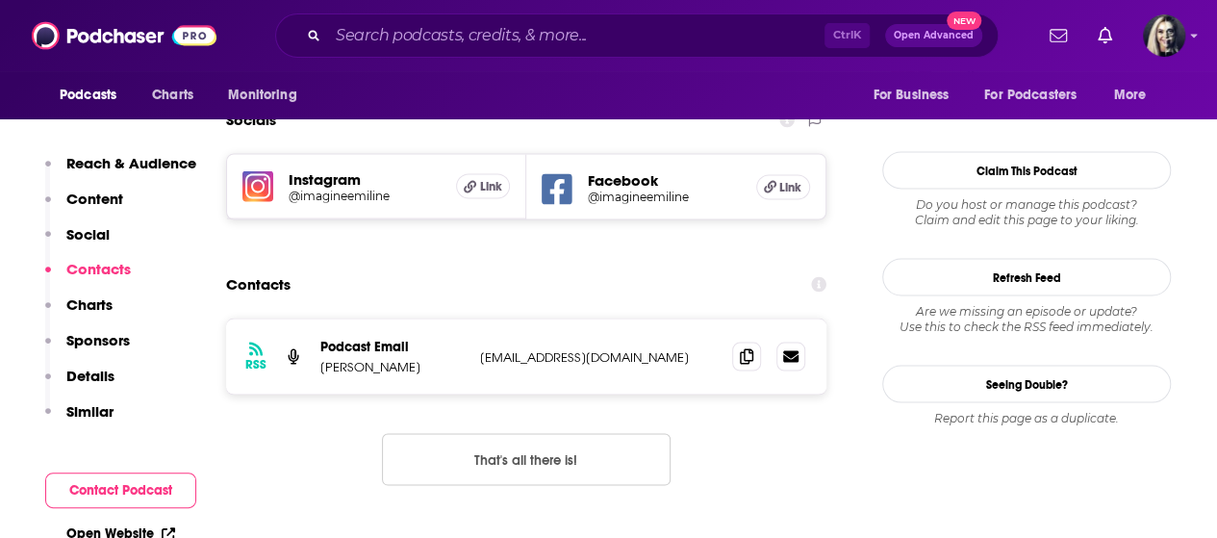
scroll to position [1817, 0]
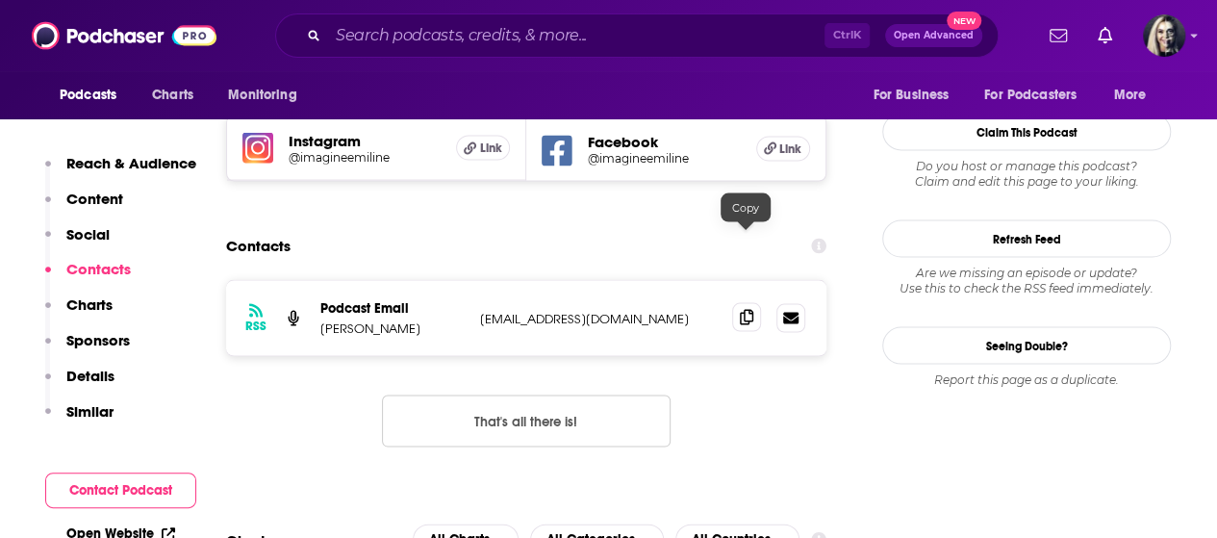
click at [749, 309] on icon at bounding box center [746, 316] width 13 height 15
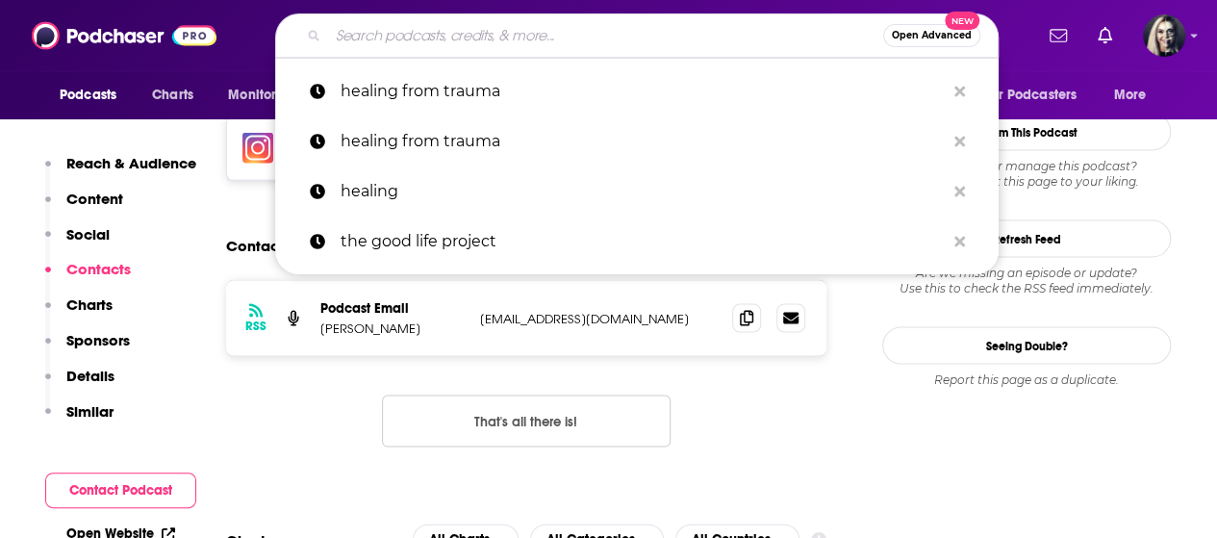
click at [606, 45] on input "Search podcasts, credits, & more..." at bounding box center [605, 35] width 555 height 31
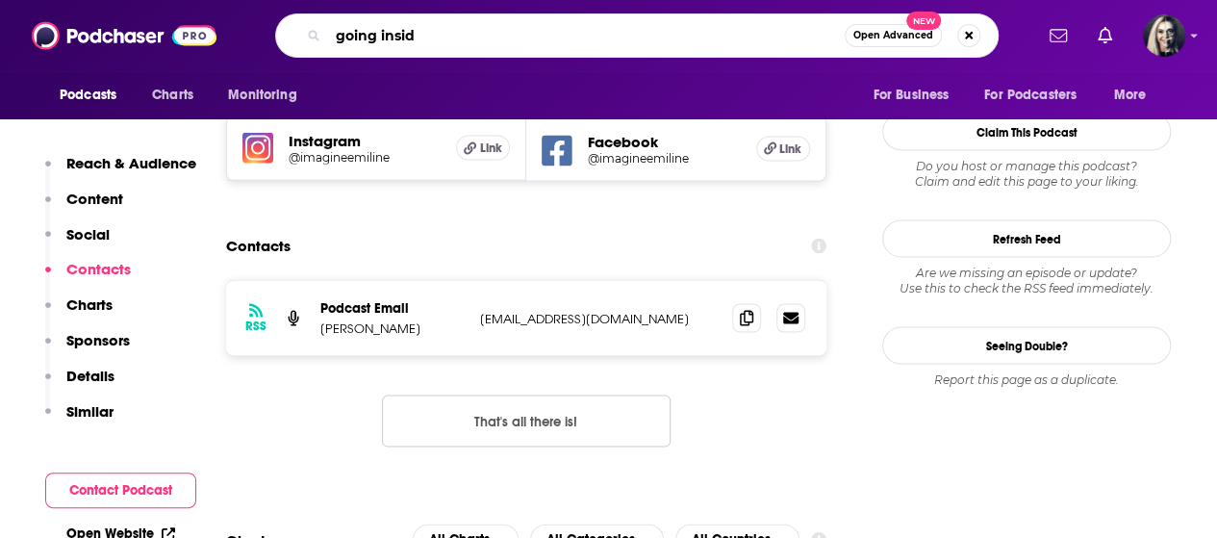
type input "going inside"
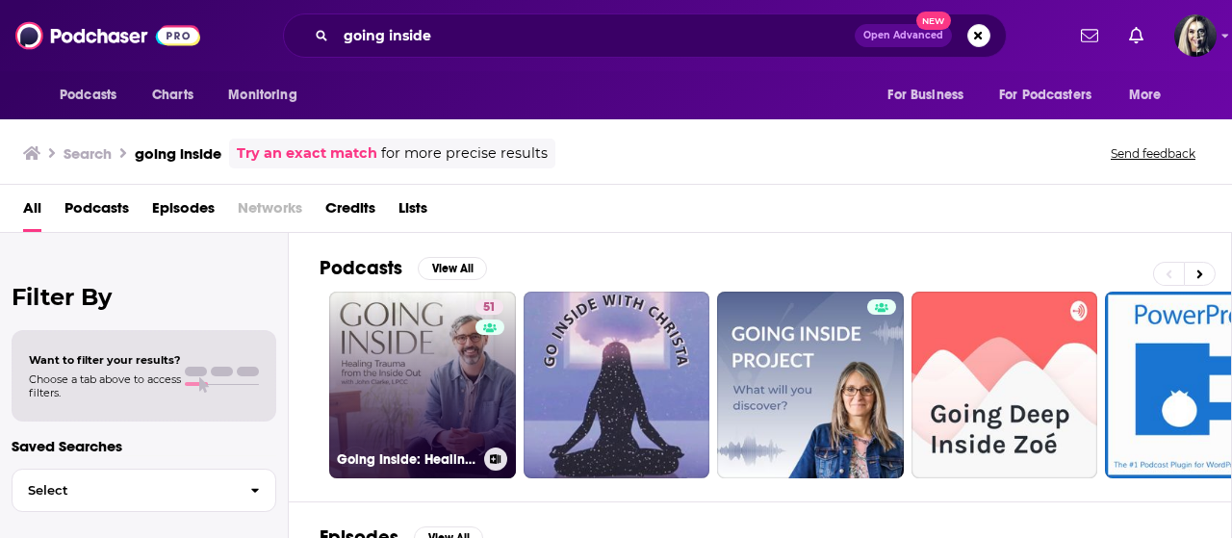
click at [400, 390] on link "51 Going Inside: Healing Trauma from the Inside Out" at bounding box center [422, 385] width 187 height 187
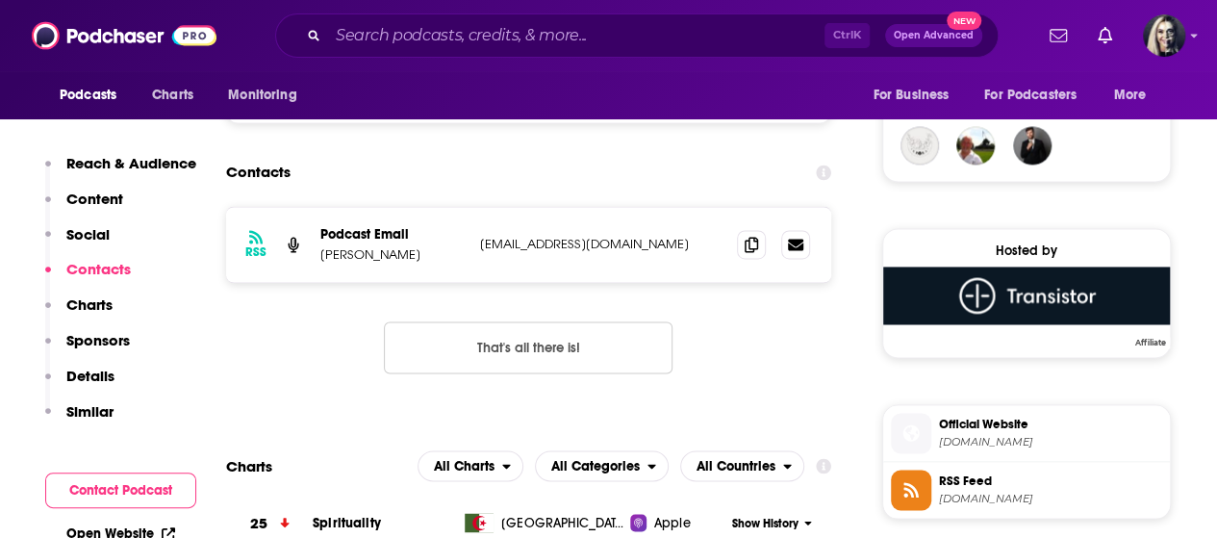
scroll to position [1432, 0]
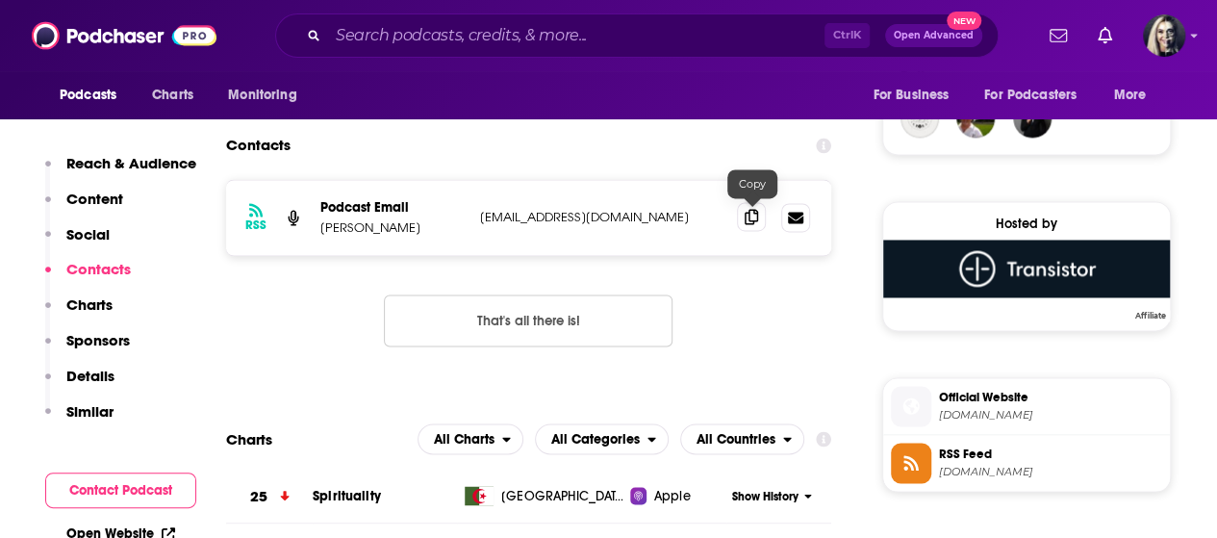
click at [755, 213] on icon at bounding box center [751, 216] width 13 height 15
